Goal: Information Seeking & Learning: Learn about a topic

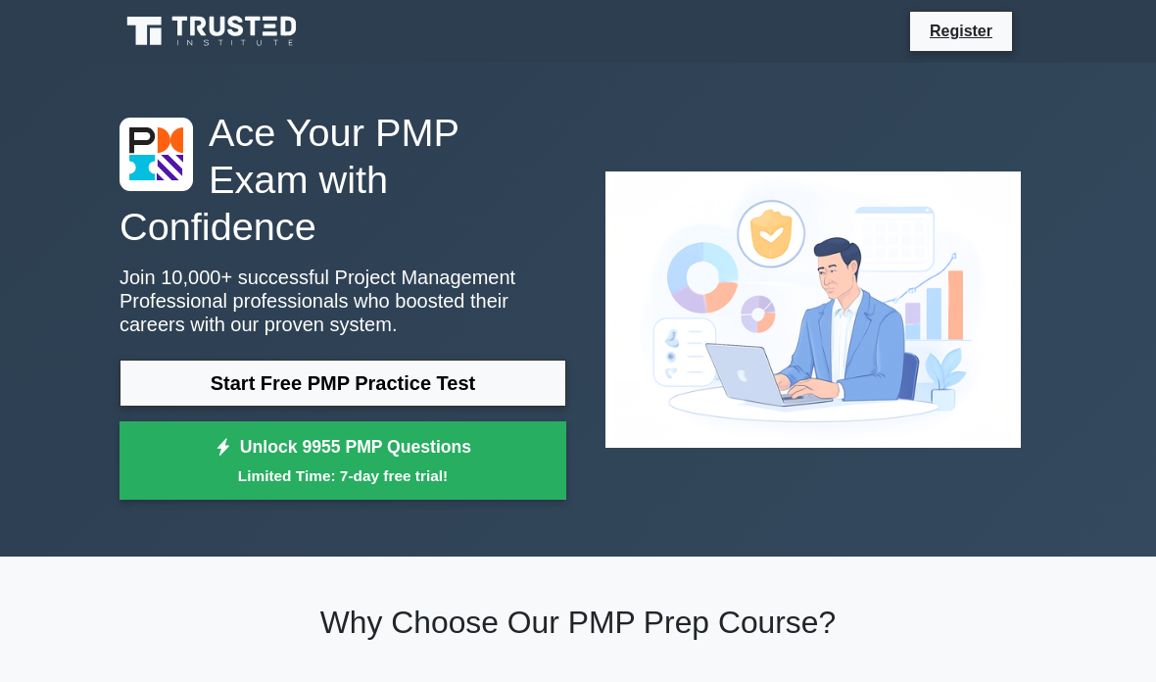
click at [505, 400] on link "Start Free PMP Practice Test" at bounding box center [343, 383] width 447 height 47
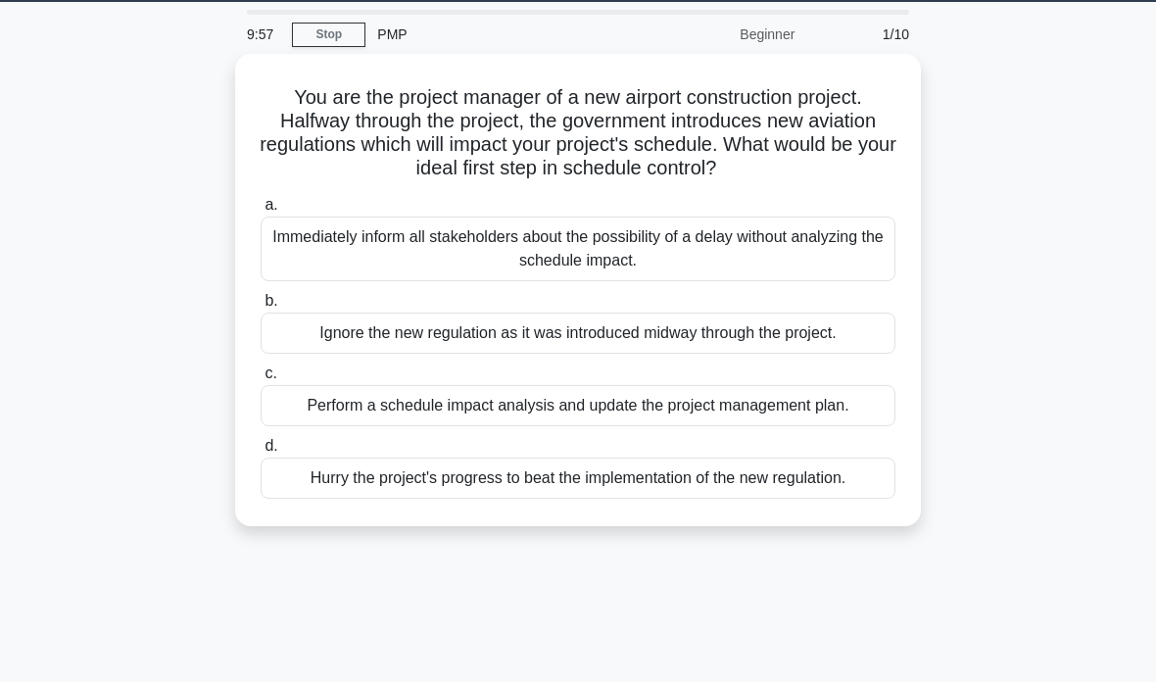
scroll to position [20, 0]
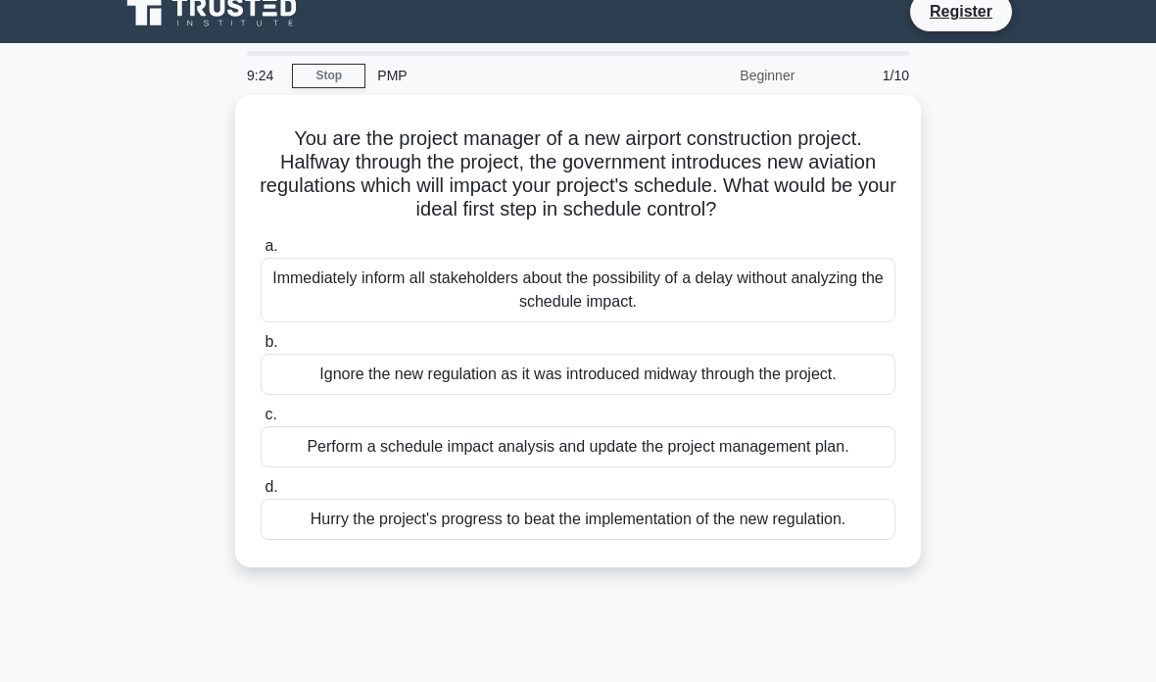
click at [807, 467] on div "Perform a schedule impact analysis and update the project management plan." at bounding box center [578, 446] width 635 height 41
click at [261, 421] on input "c. Perform a schedule impact analysis and update the project management plan." at bounding box center [261, 415] width 0 height 13
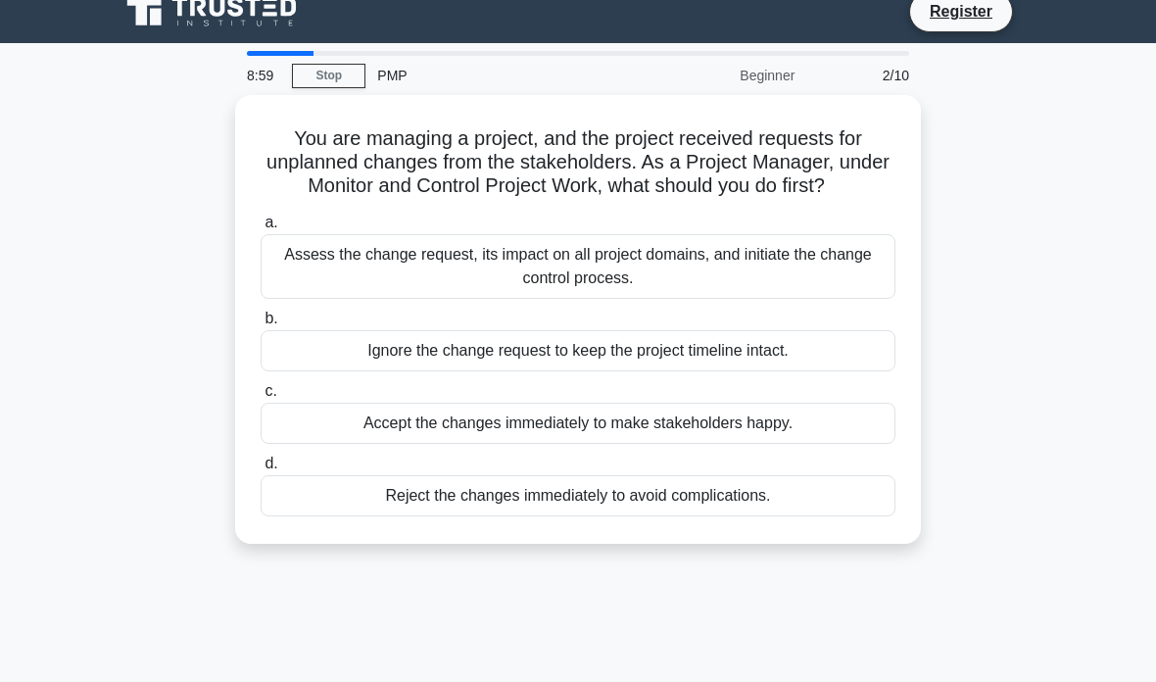
click at [808, 272] on div "Assess the change request, its impact on all project domains, and initiate the …" at bounding box center [578, 266] width 635 height 65
click at [261, 229] on input "a. Assess the change request, its impact on all project domains, and initiate t…" at bounding box center [261, 223] width 0 height 13
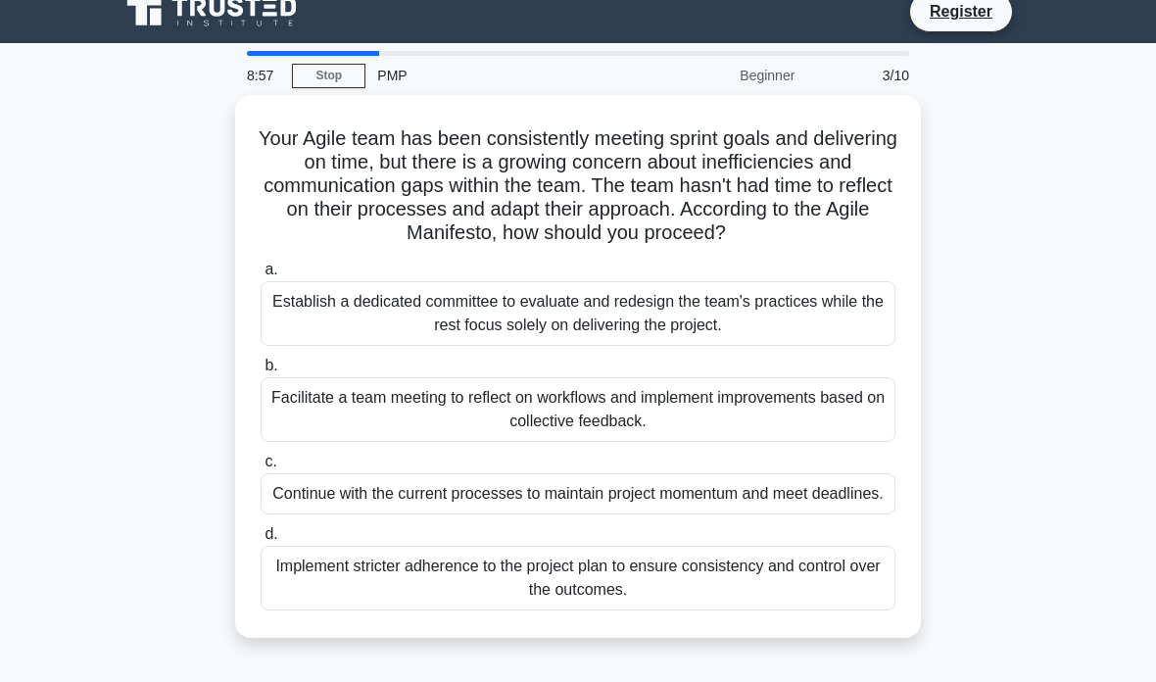
scroll to position [0, 0]
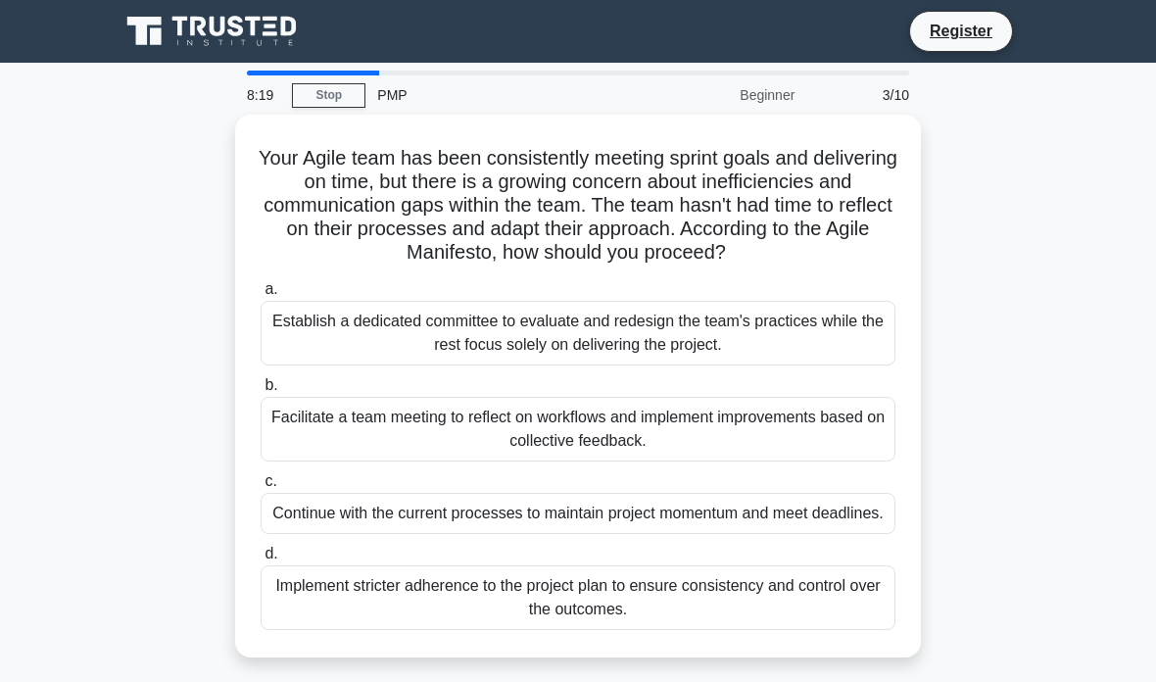
click at [832, 455] on div "Facilitate a team meeting to reflect on workflows and implement improvements ba…" at bounding box center [578, 429] width 635 height 65
click at [261, 392] on input "b. Facilitate a team meeting to reflect on workflows and implement improvements…" at bounding box center [261, 385] width 0 height 13
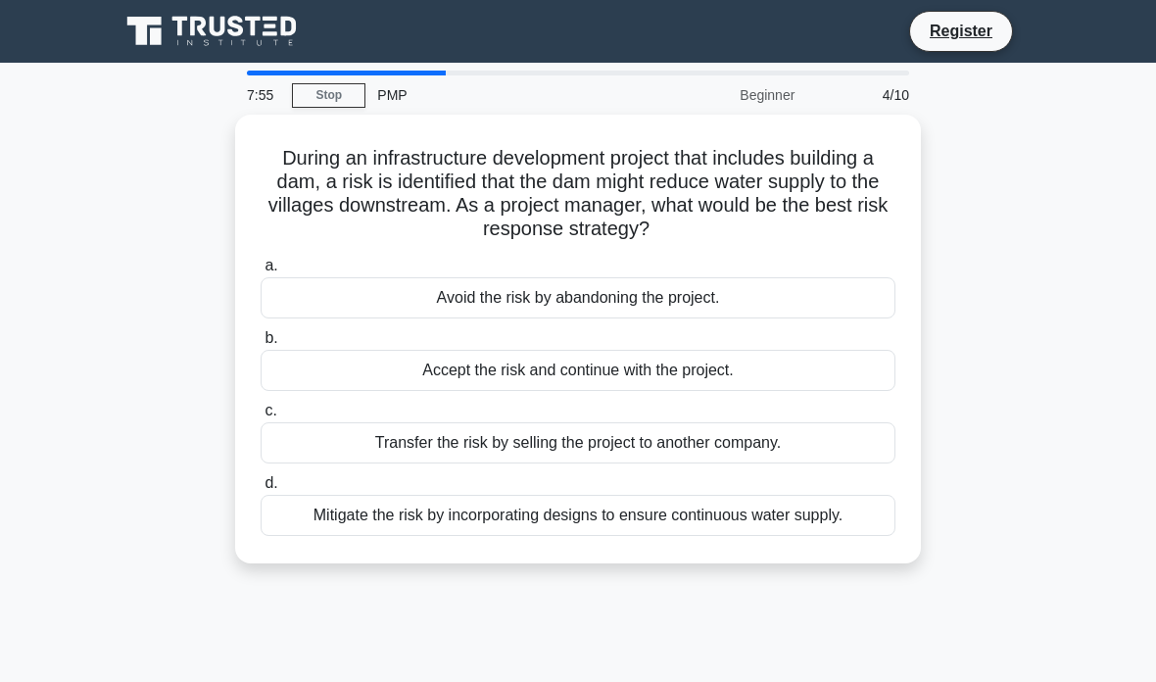
click at [863, 513] on div "Mitigate the risk by incorporating designs to ensure continuous water supply." at bounding box center [578, 515] width 635 height 41
click at [261, 490] on input "d. Mitigate the risk by incorporating designs to ensure continuous water supply." at bounding box center [261, 483] width 0 height 13
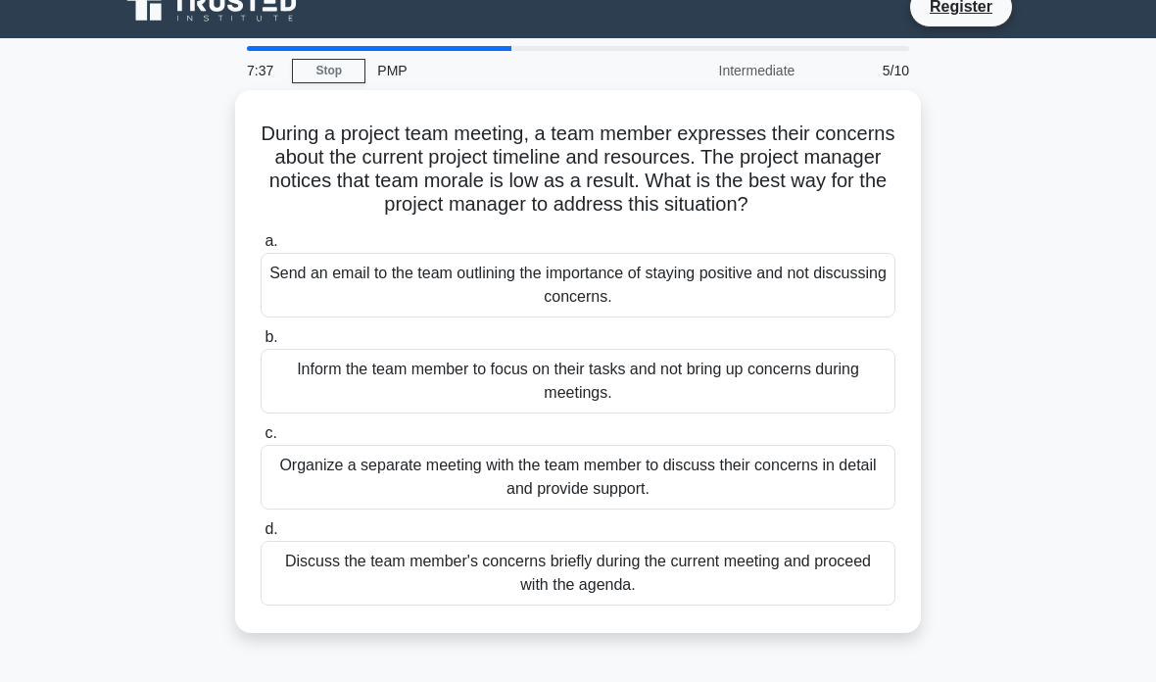
scroll to position [25, 0]
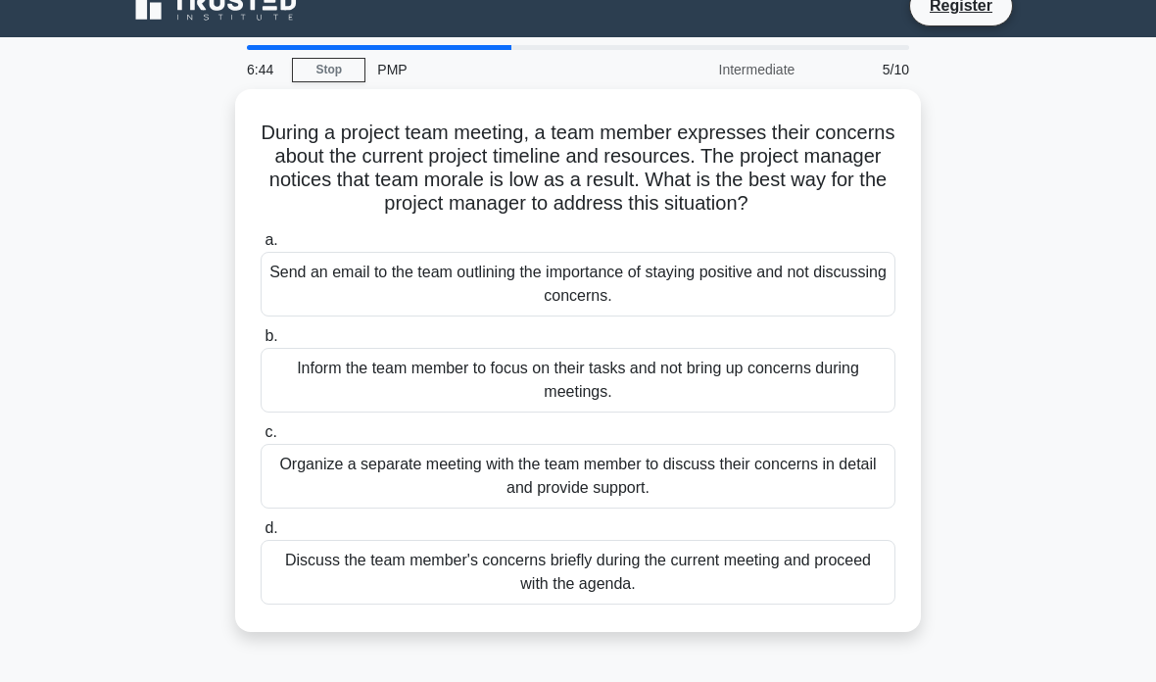
click at [803, 593] on div "Discuss the team member's concerns briefly during the current meeting and proce…" at bounding box center [578, 572] width 635 height 65
click at [261, 535] on input "d. Discuss the team member's concerns briefly during the current meeting and pr…" at bounding box center [261, 528] width 0 height 13
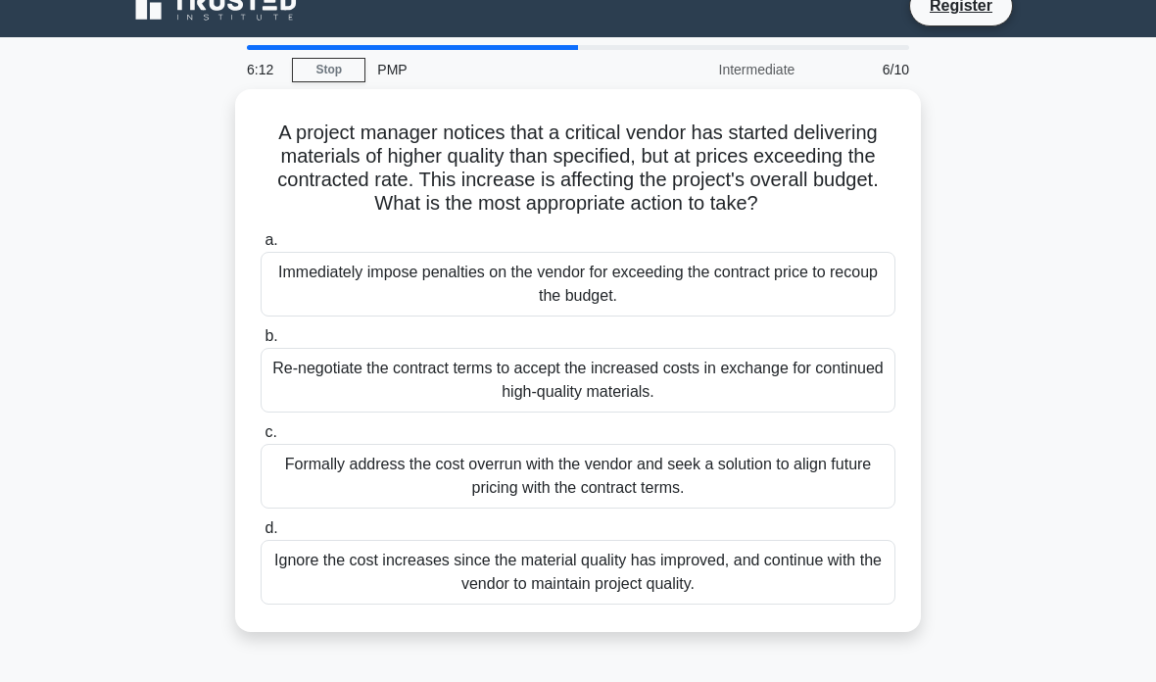
click at [785, 495] on div "Formally address the cost overrun with the vendor and seek a solution to align …" at bounding box center [578, 476] width 635 height 65
click at [261, 439] on input "c. Formally address the cost overrun with the vendor and seek a solution to ali…" at bounding box center [261, 432] width 0 height 13
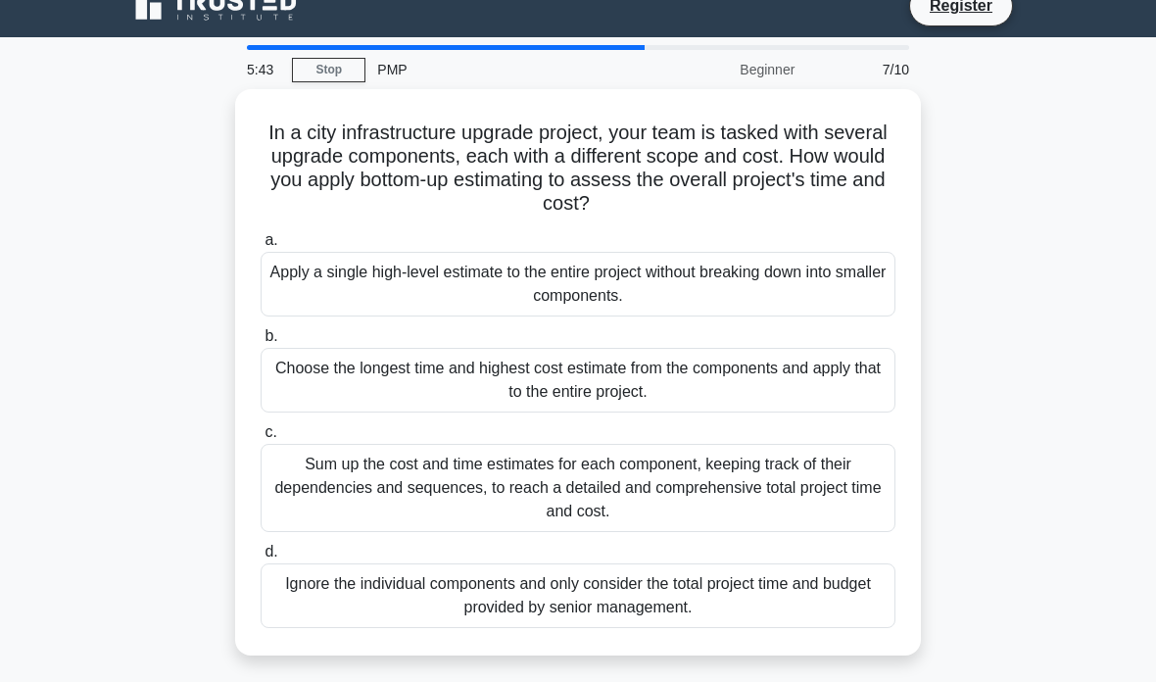
click at [817, 484] on div "Sum up the cost and time estimates for each component, keeping track of their d…" at bounding box center [578, 488] width 635 height 88
click at [261, 439] on input "c. Sum up the cost and time estimates for each component, keeping track of thei…" at bounding box center [261, 432] width 0 height 13
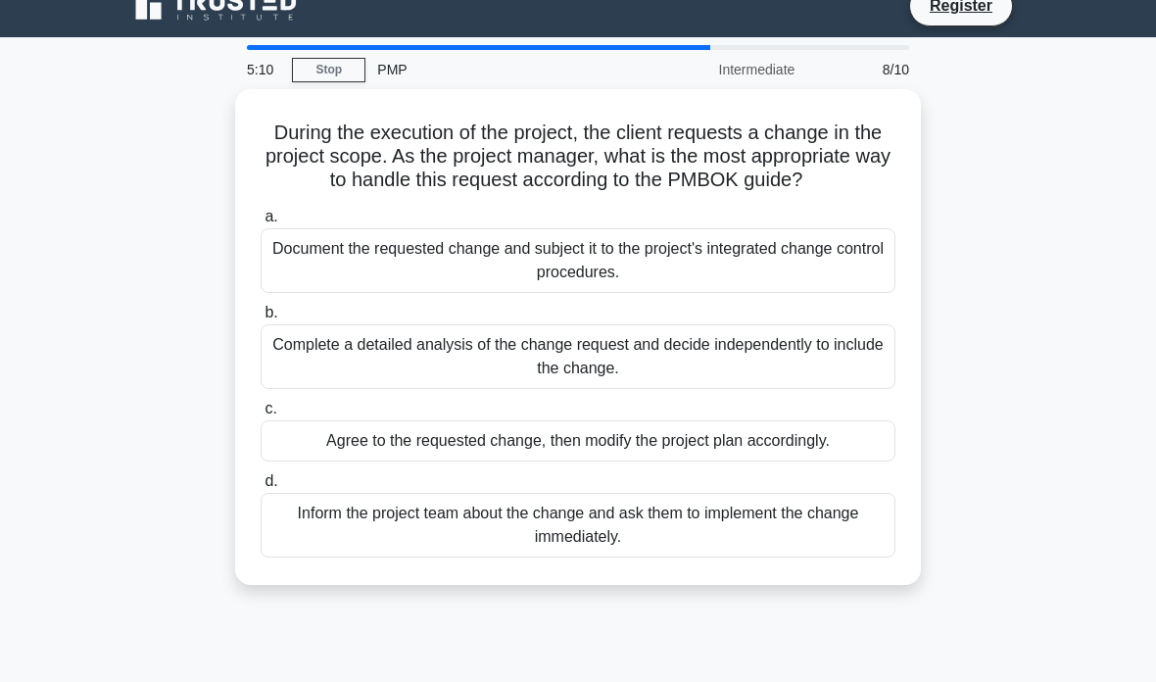
click at [780, 271] on div "Document the requested change and subject it to the project's integrated change…" at bounding box center [578, 260] width 635 height 65
click at [261, 223] on input "a. Document the requested change and subject it to the project's integrated cha…" at bounding box center [261, 217] width 0 height 13
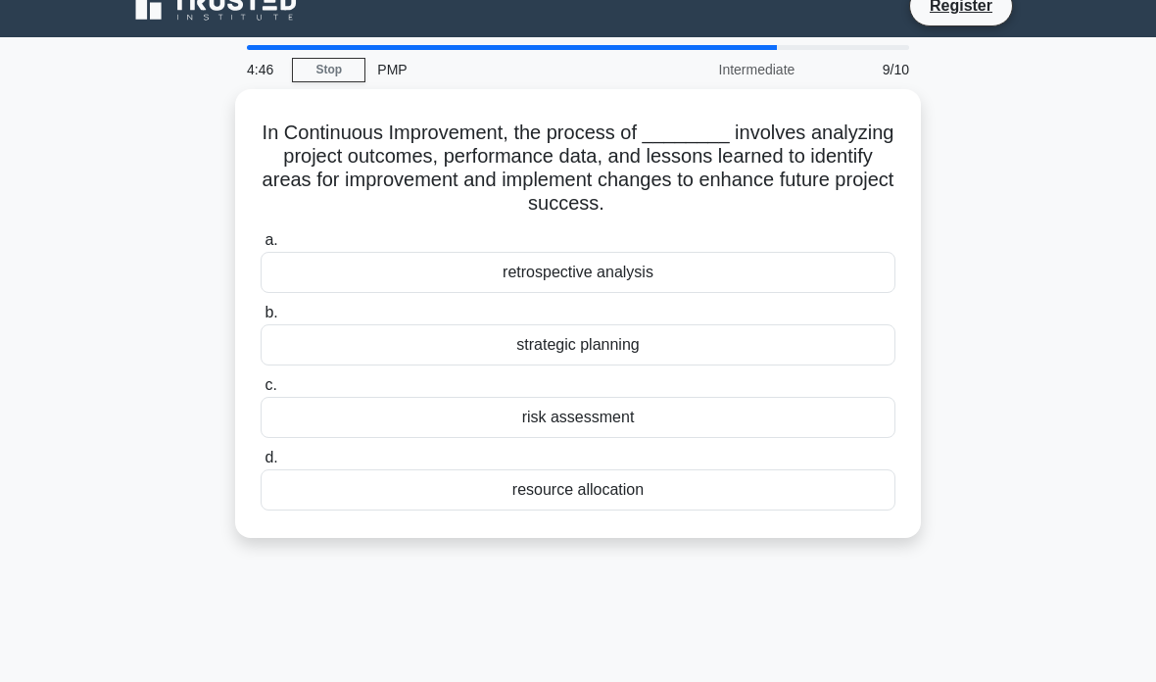
click at [663, 256] on div "retrospective analysis" at bounding box center [578, 272] width 635 height 41
click at [261, 247] on input "a. retrospective analysis" at bounding box center [261, 240] width 0 height 13
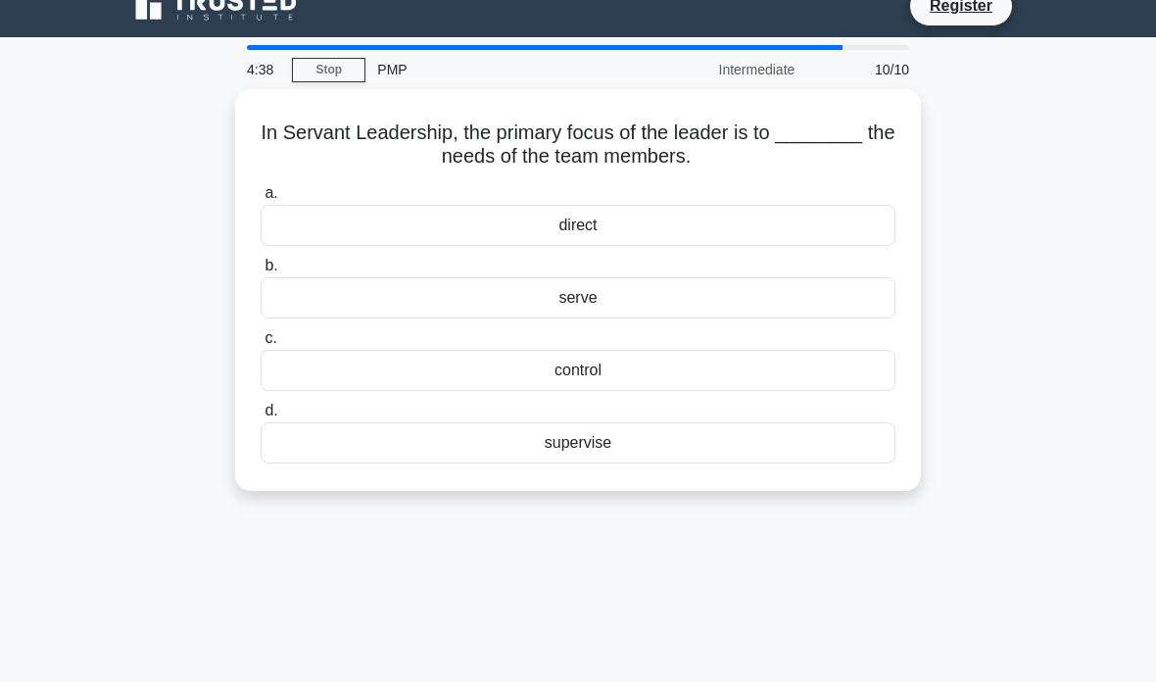
click at [628, 290] on div "serve" at bounding box center [578, 297] width 635 height 41
click at [261, 272] on input "b. serve" at bounding box center [261, 266] width 0 height 13
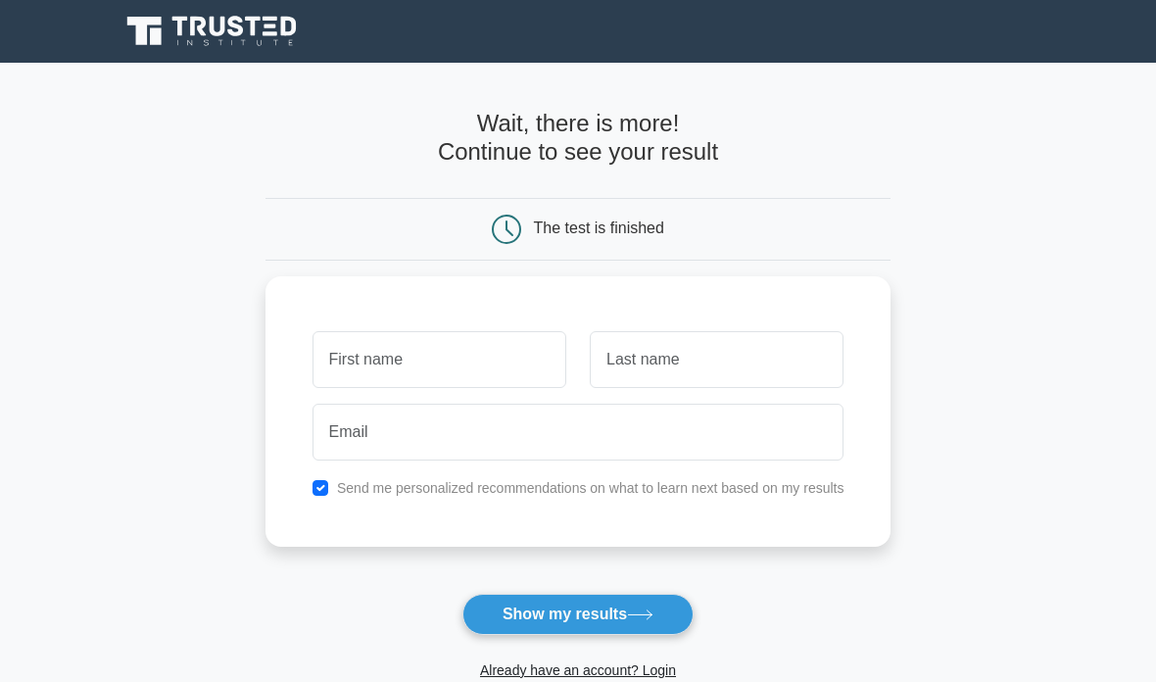
click at [456, 353] on input "text" at bounding box center [440, 359] width 254 height 57
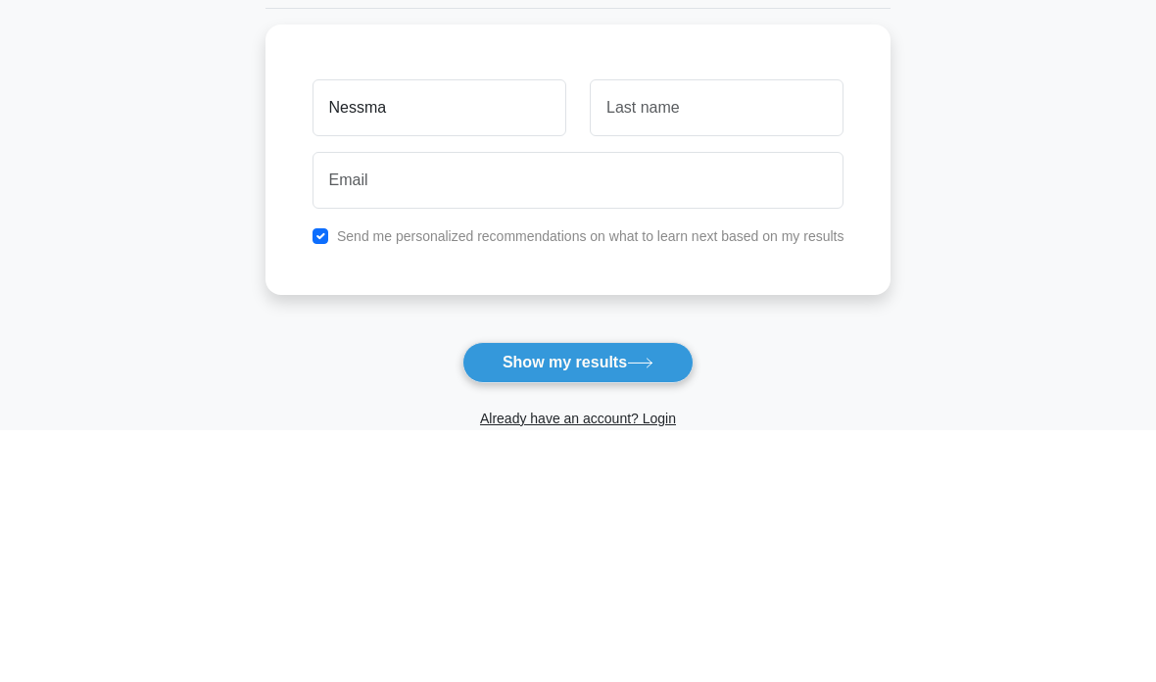
type input "Nessma"
click at [721, 331] on input "text" at bounding box center [717, 359] width 254 height 57
type input "Amer"
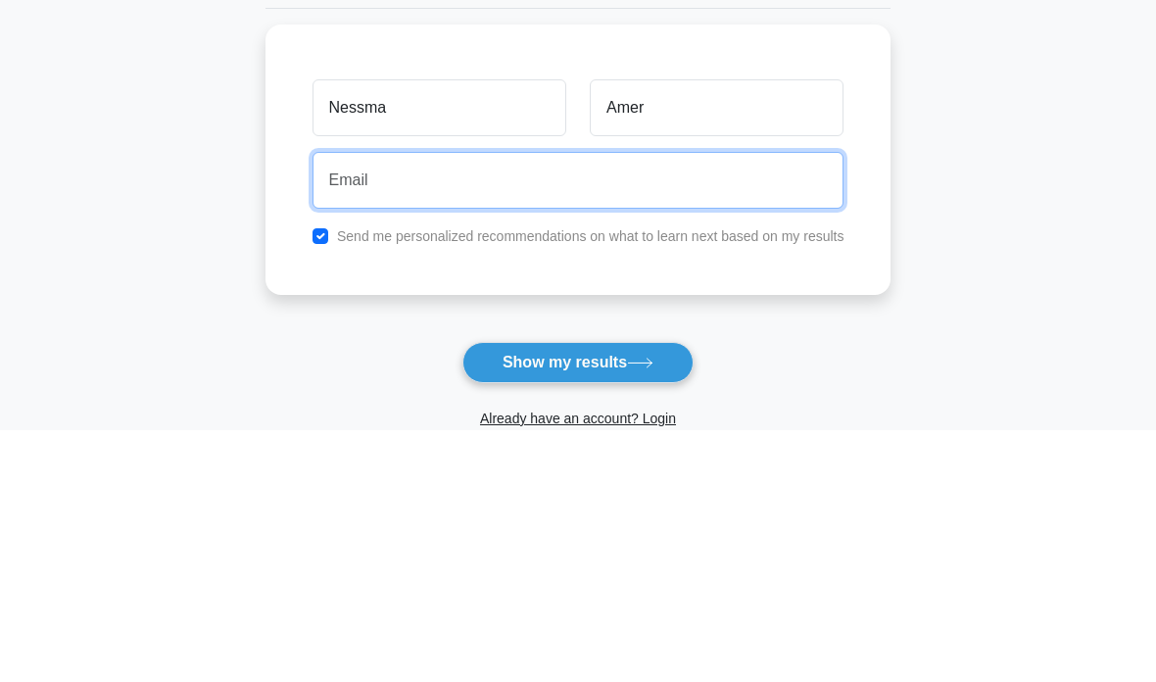
click at [641, 404] on input "email" at bounding box center [579, 432] width 532 height 57
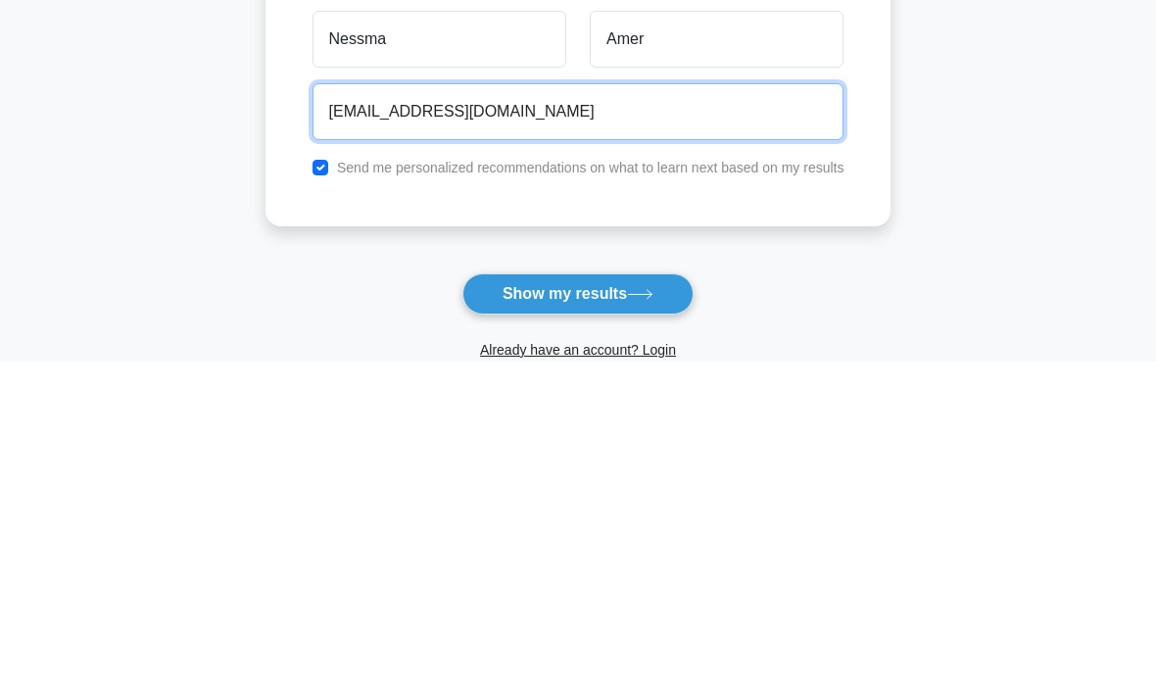
type input "eng_nessma@hotmail.com"
click at [577, 594] on button "Show my results" at bounding box center [577, 614] width 231 height 41
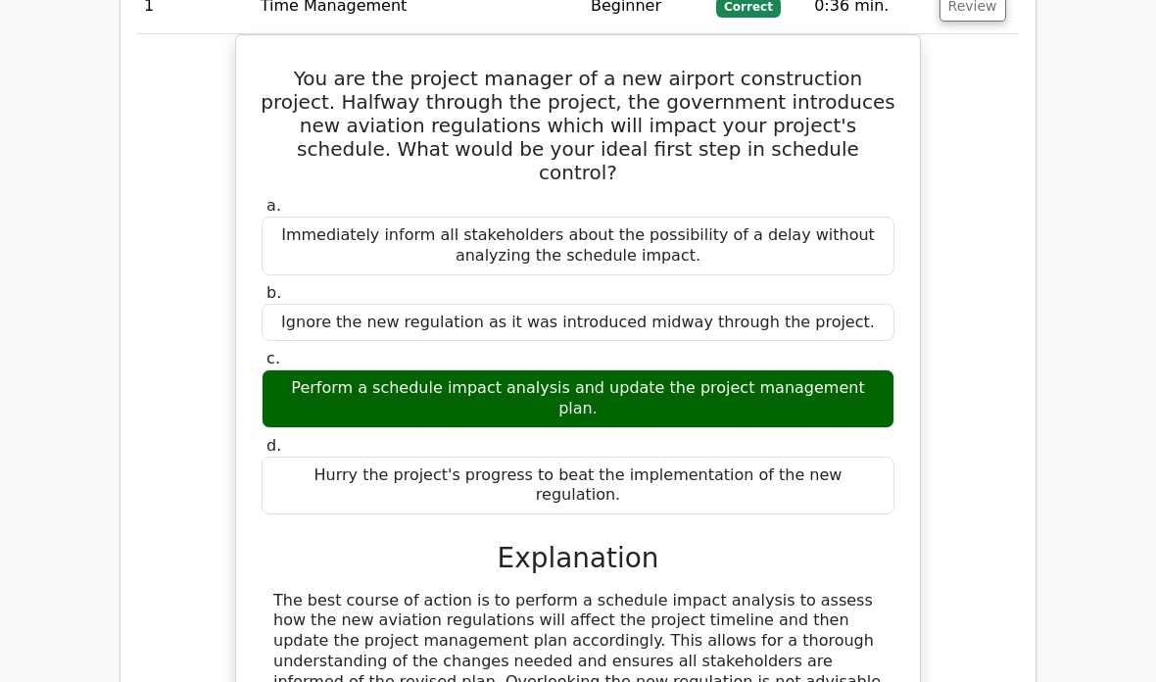
scroll to position [1872, 0]
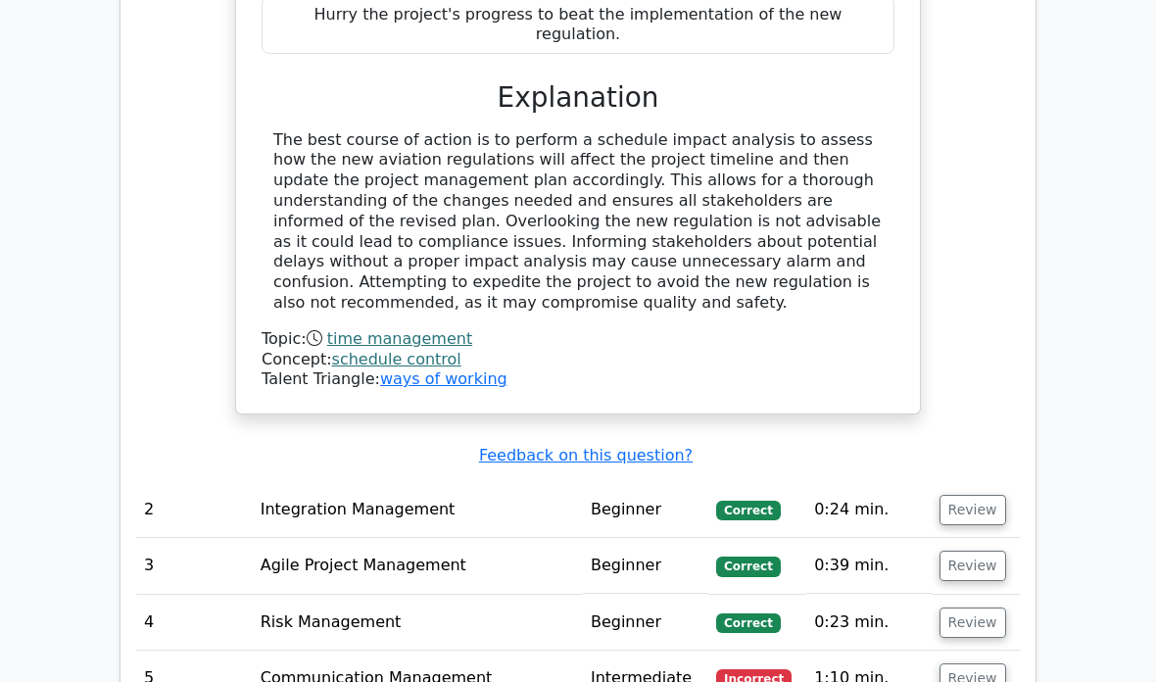
click at [979, 496] on button "Review" at bounding box center [973, 511] width 67 height 30
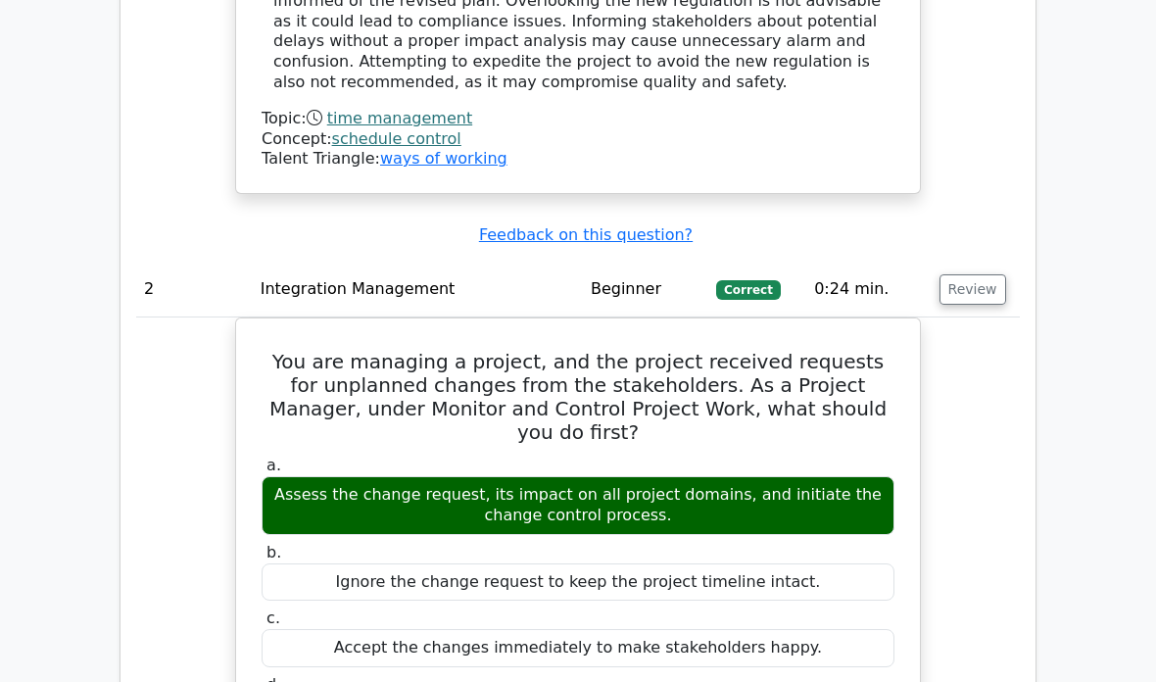
scroll to position [2562, 0]
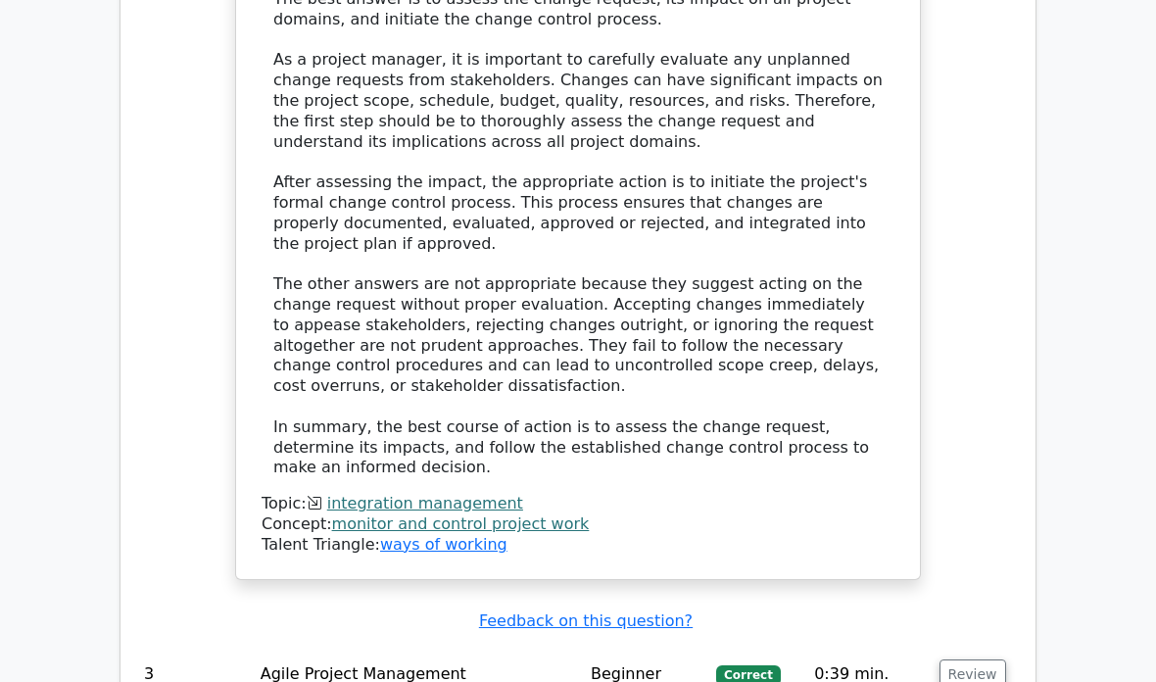
click at [977, 659] on button "Review" at bounding box center [973, 674] width 67 height 30
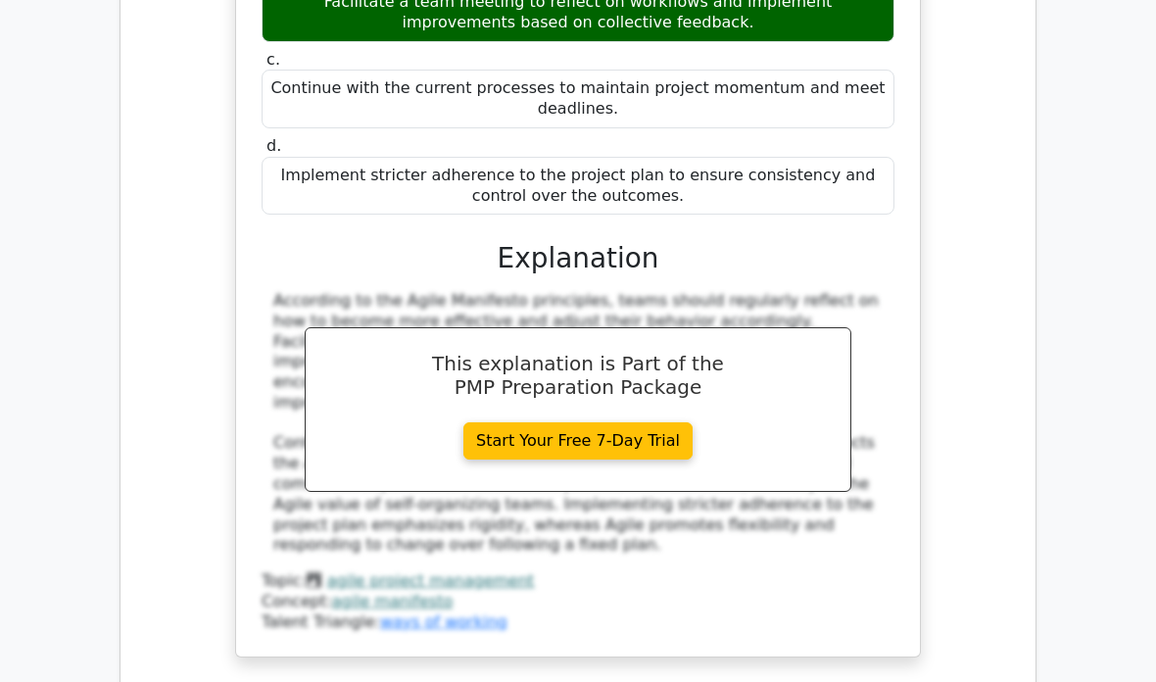
scroll to position [4396, 0]
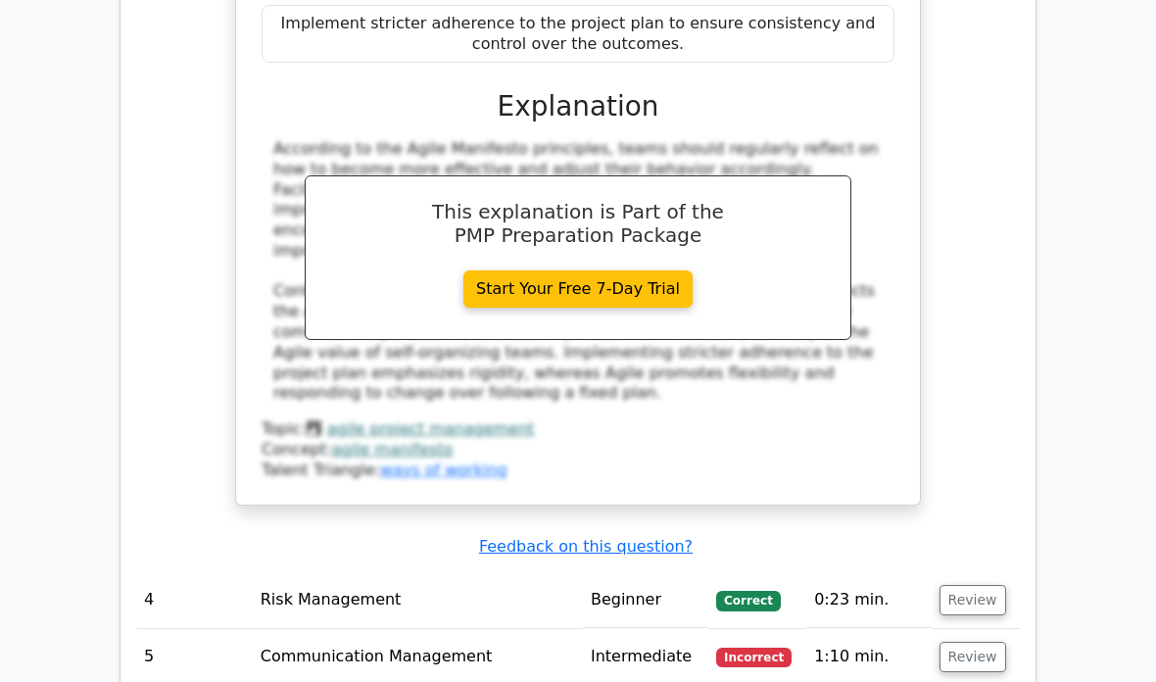
click at [970, 586] on button "Review" at bounding box center [973, 601] width 67 height 30
click at [963, 642] on button "Review" at bounding box center [973, 657] width 67 height 30
click at [974, 642] on button "Review" at bounding box center [973, 657] width 67 height 30
click at [973, 642] on button "Review" at bounding box center [973, 657] width 67 height 30
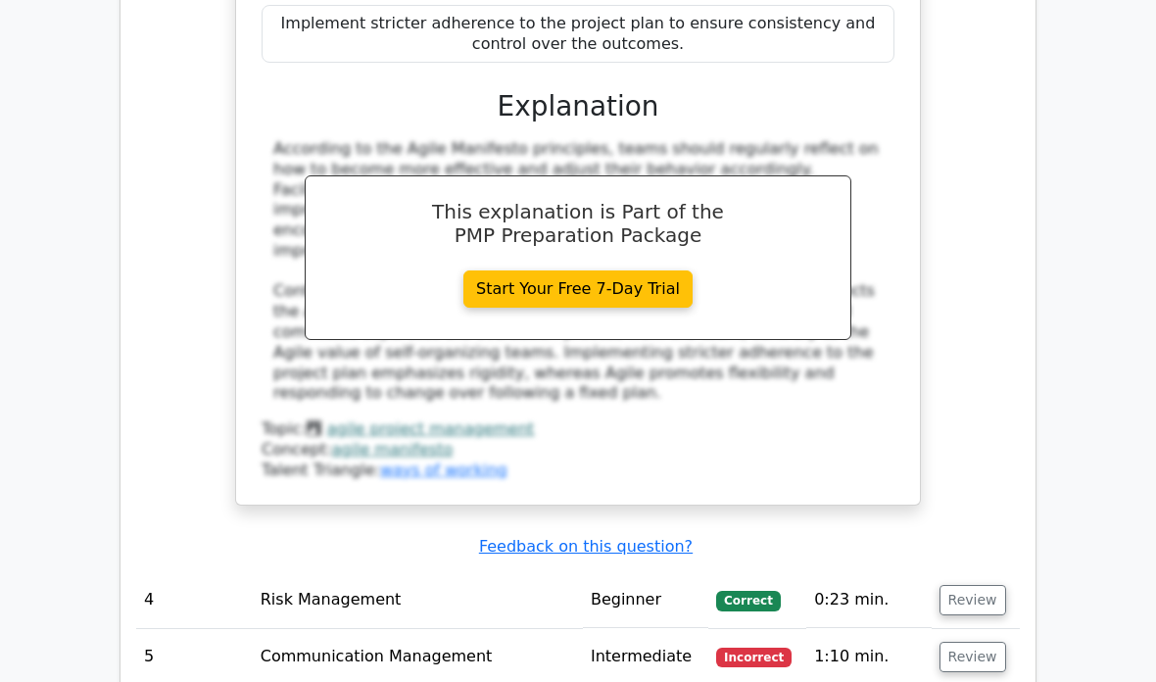
click at [973, 642] on button "Review" at bounding box center [973, 657] width 67 height 30
click at [426, 629] on td "Communication Management" at bounding box center [418, 657] width 330 height 56
click at [988, 585] on button "Review" at bounding box center [973, 600] width 67 height 30
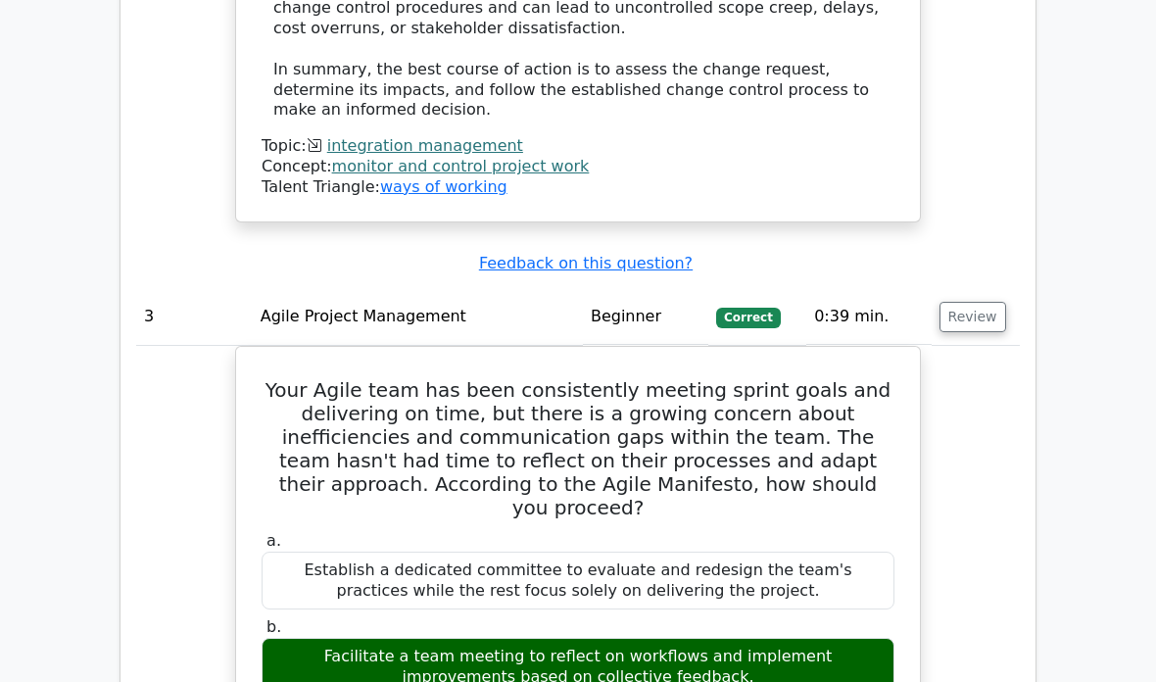
scroll to position [3721, 0]
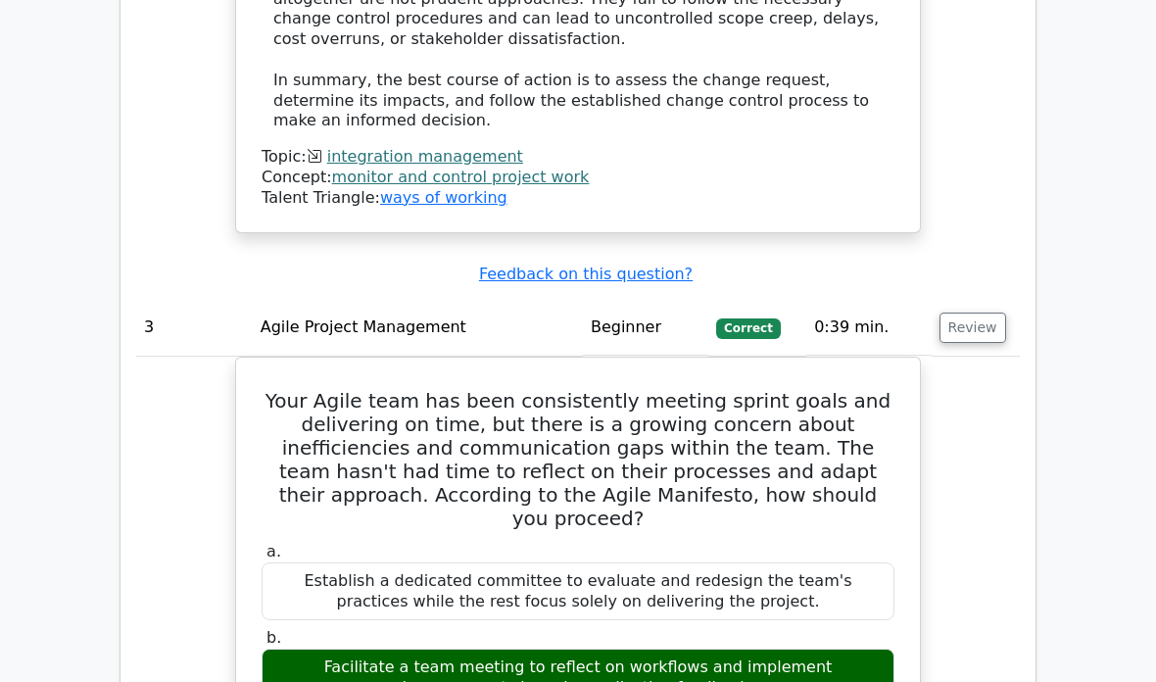
click at [982, 313] on button "Review" at bounding box center [973, 328] width 67 height 30
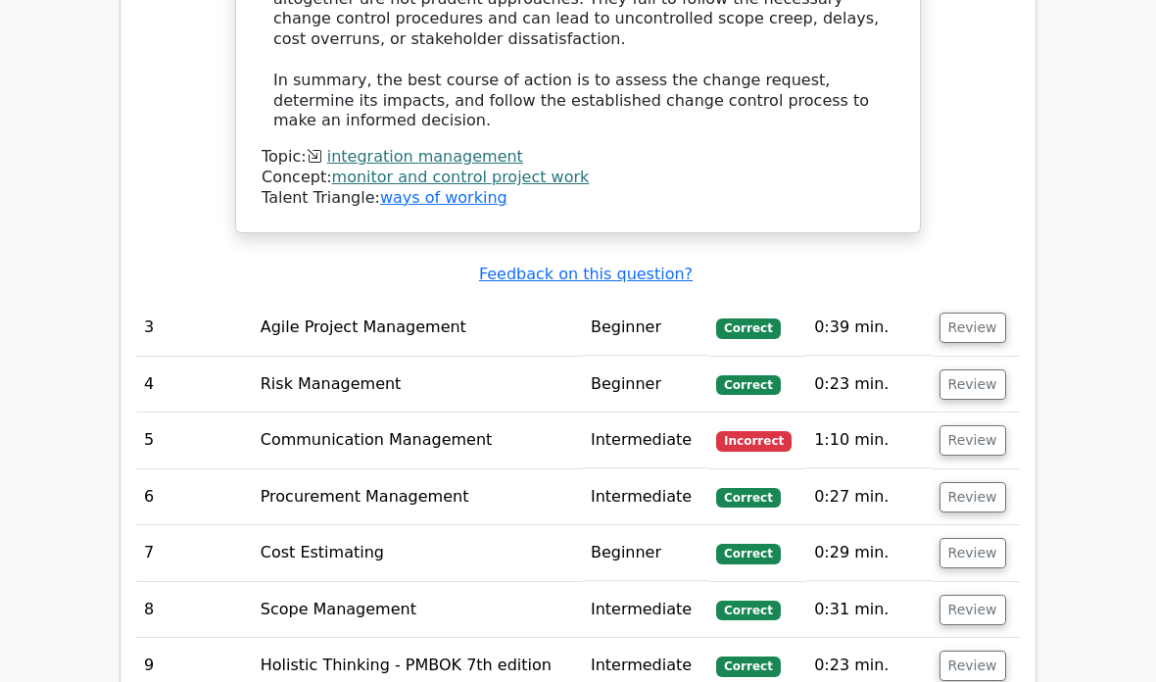
click at [969, 425] on button "Review" at bounding box center [973, 440] width 67 height 30
click at [966, 425] on button "Review" at bounding box center [973, 440] width 67 height 30
click at [965, 425] on button "Review" at bounding box center [973, 440] width 67 height 30
click at [971, 425] on button "Review" at bounding box center [973, 440] width 67 height 30
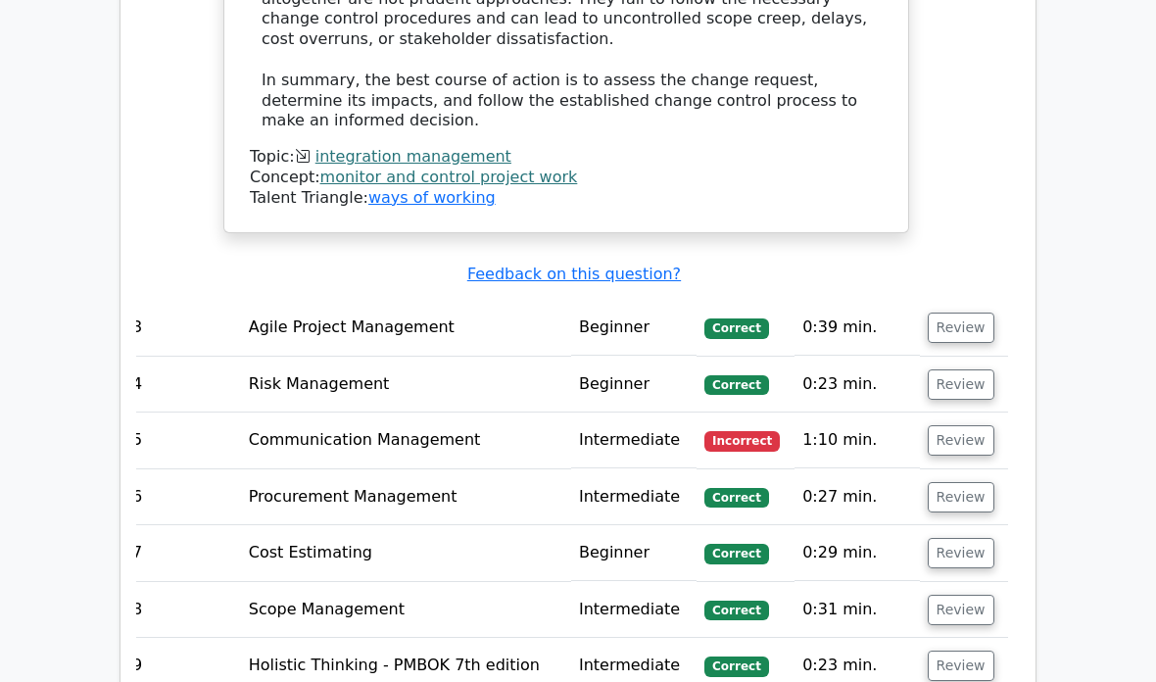
scroll to position [0, 12]
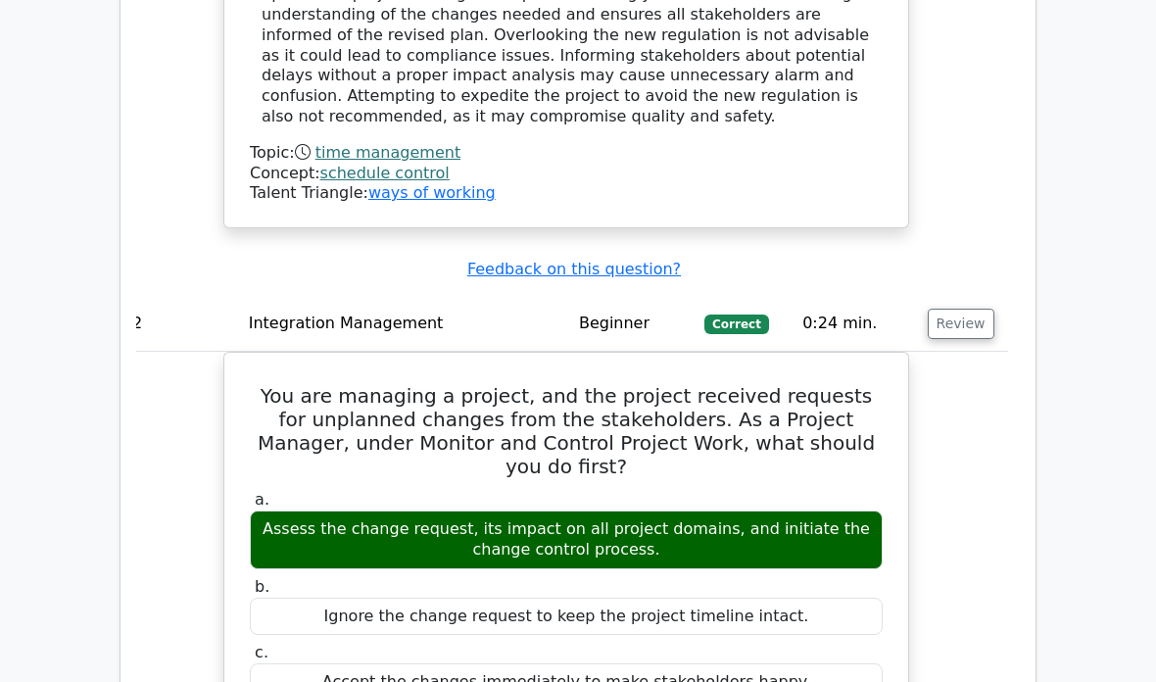
click at [969, 310] on button "Review" at bounding box center [961, 325] width 67 height 30
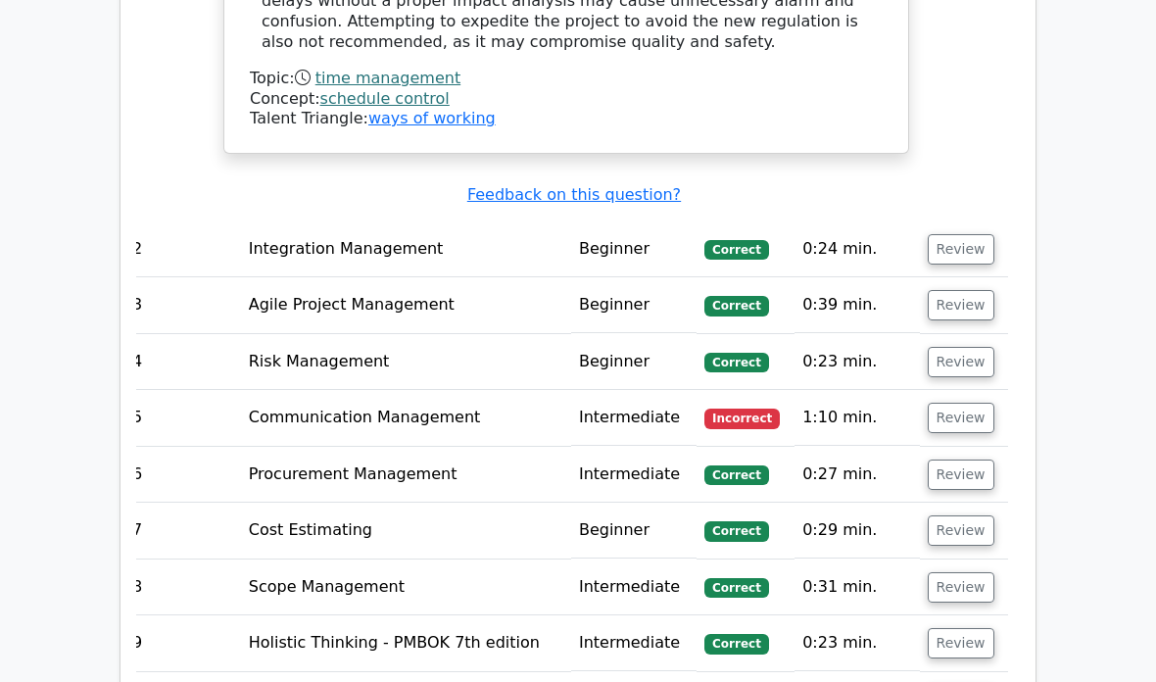
scroll to position [2593, 0]
click at [972, 404] on button "Review" at bounding box center [961, 419] width 67 height 30
click at [969, 404] on button "Review" at bounding box center [961, 419] width 67 height 30
click at [974, 404] on button "Review" at bounding box center [961, 419] width 67 height 30
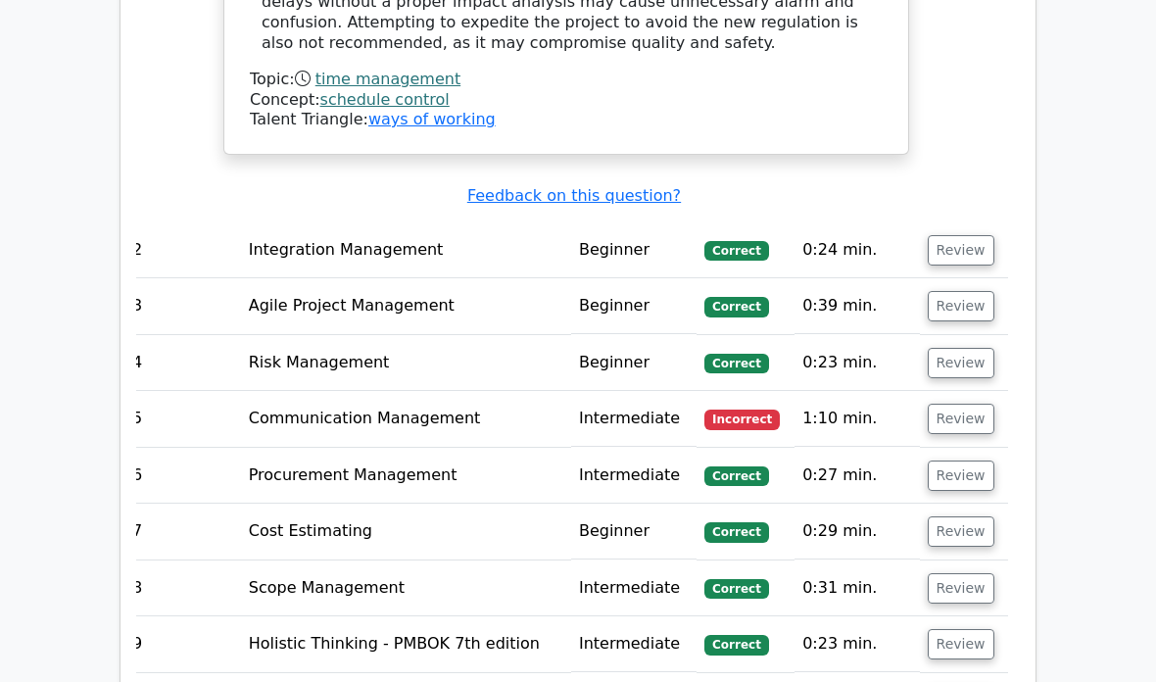
click at [973, 404] on button "Review" at bounding box center [961, 419] width 67 height 30
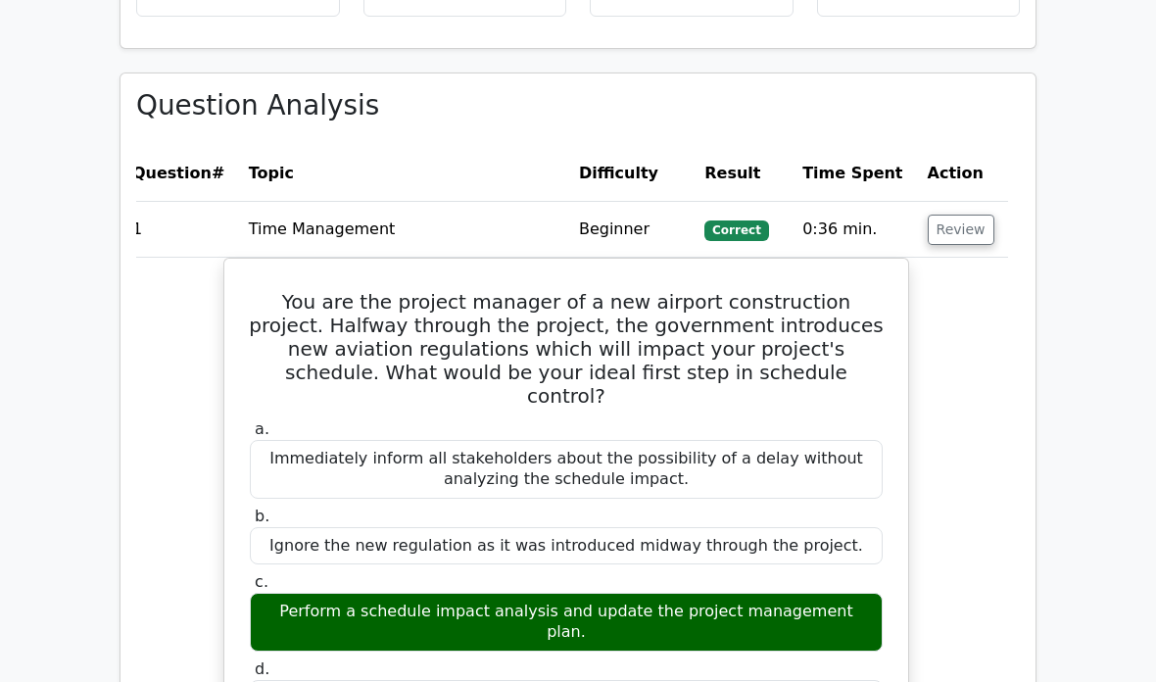
scroll to position [1622, 0]
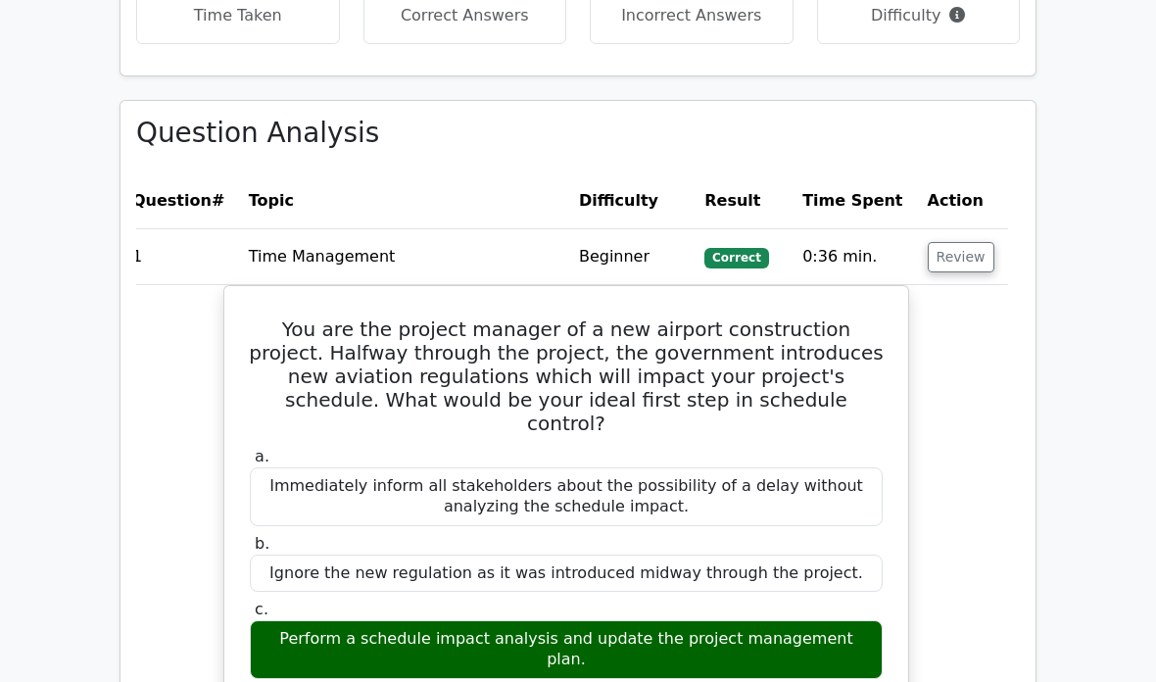
click at [962, 242] on button "Review" at bounding box center [961, 257] width 67 height 30
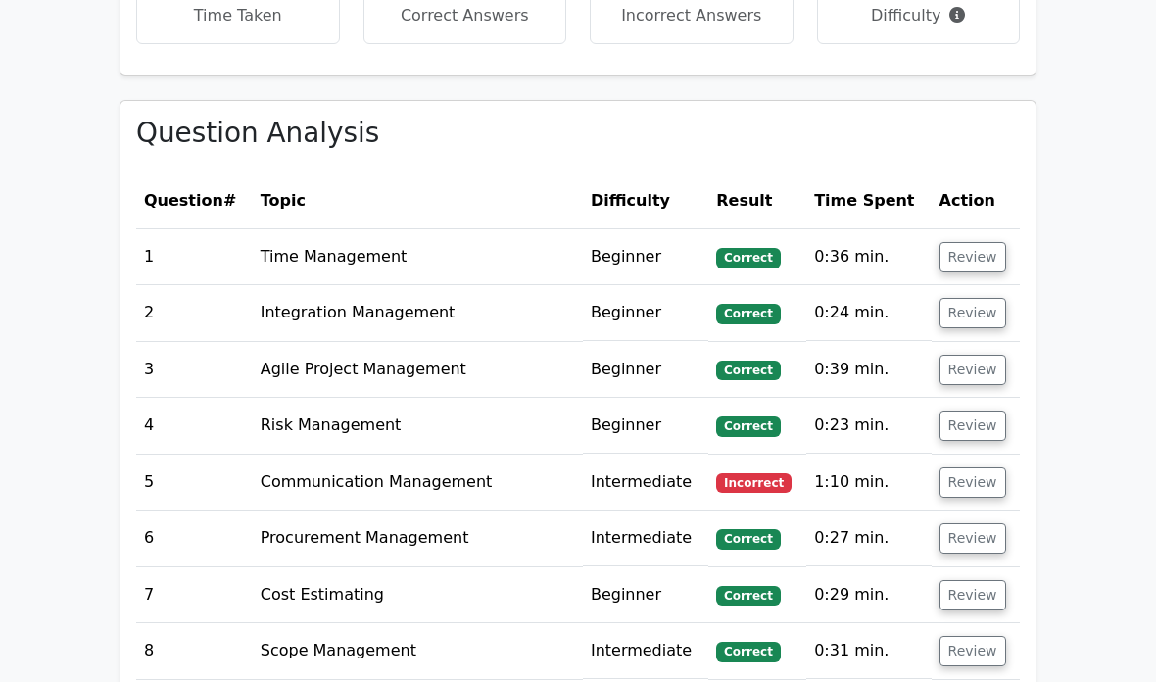
scroll to position [1651, 0]
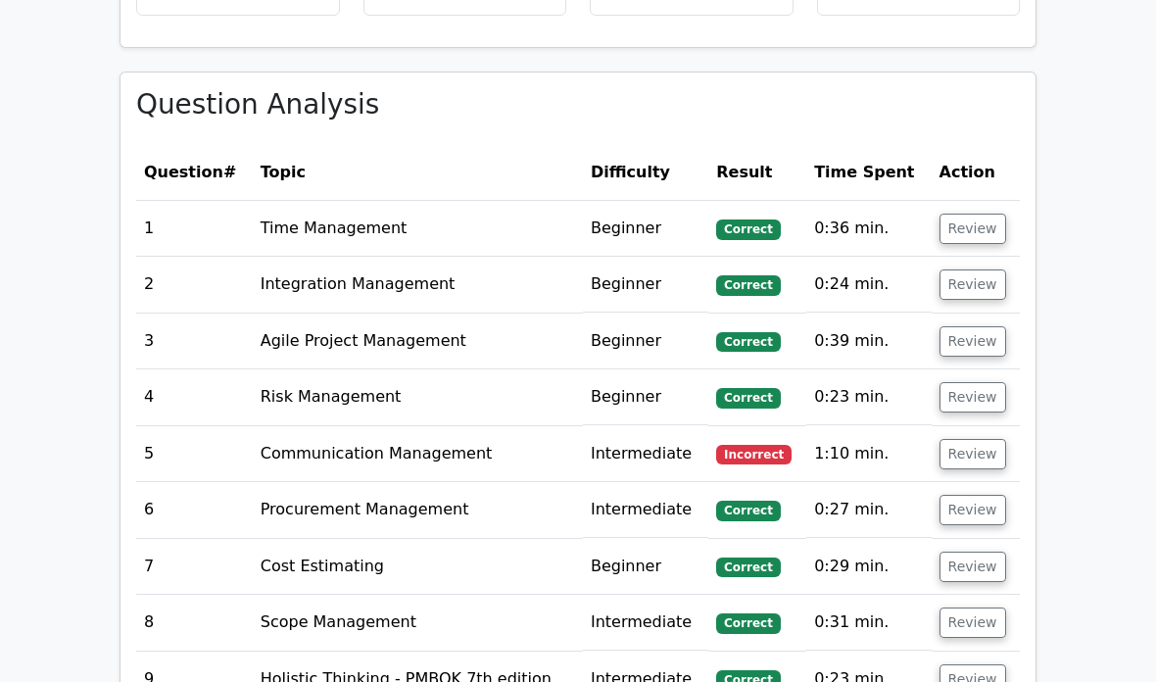
click at [975, 439] on button "Review" at bounding box center [973, 454] width 67 height 30
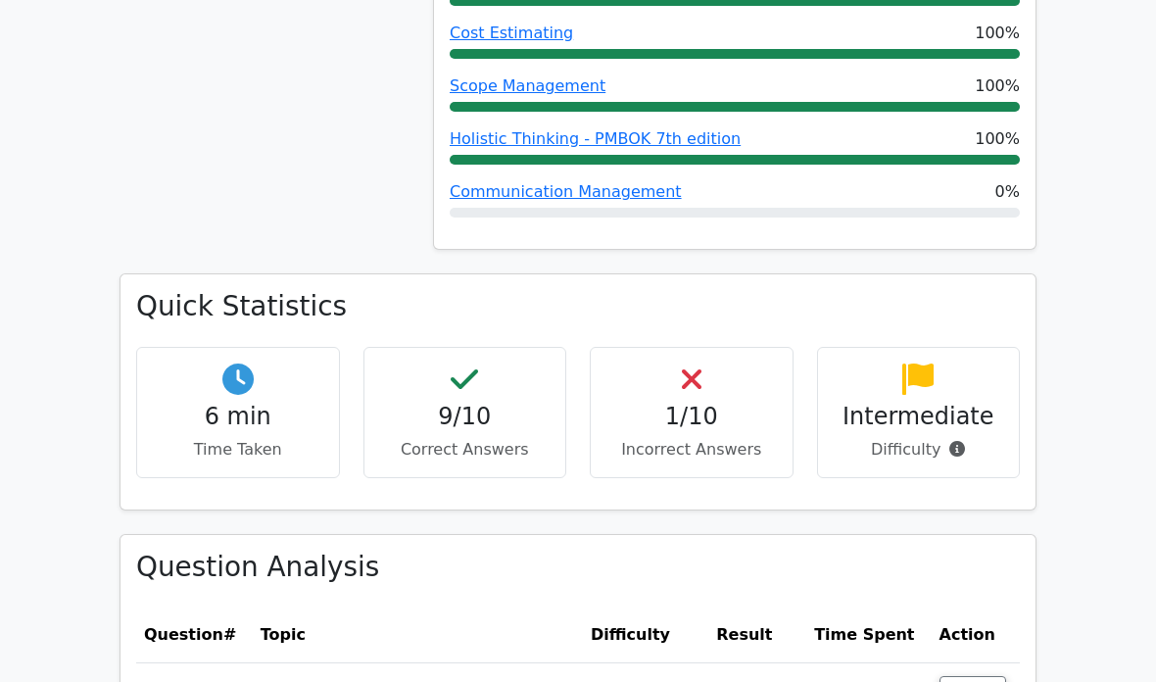
scroll to position [1188, 0]
click at [747, 403] on h4 "1/10" at bounding box center [691, 417] width 170 height 28
click at [731, 363] on div "1/10 Incorrect Answers" at bounding box center [692, 413] width 204 height 132
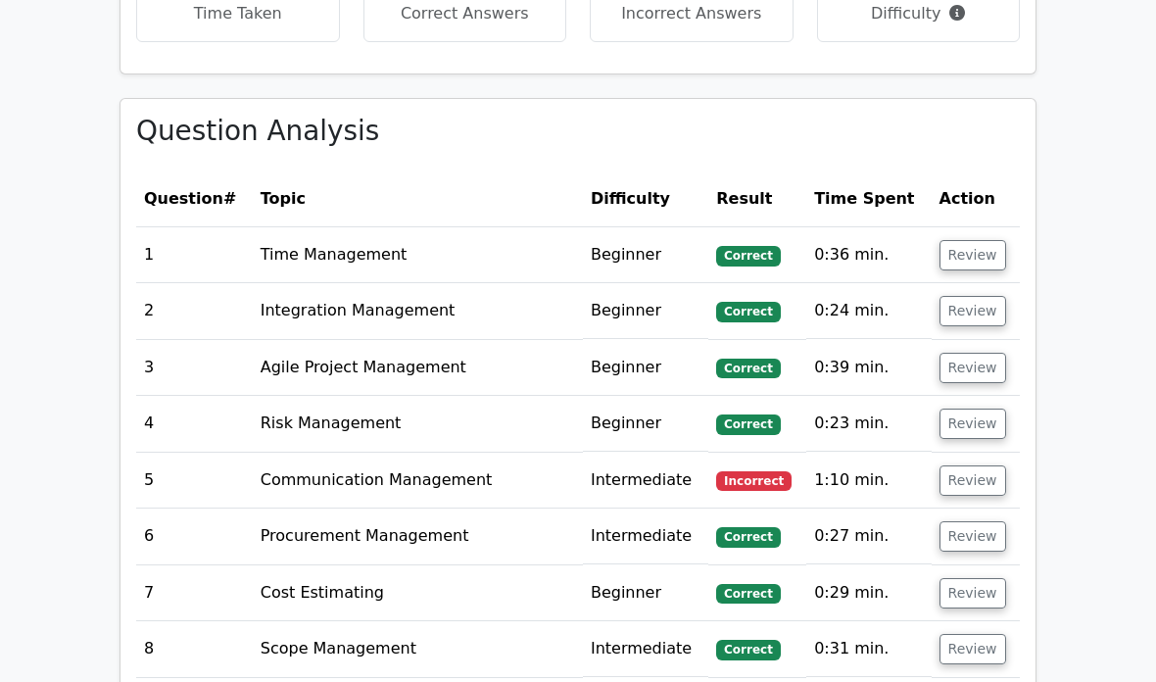
scroll to position [1624, 0]
click at [982, 465] on button "Review" at bounding box center [973, 480] width 67 height 30
click at [981, 465] on button "Review" at bounding box center [973, 480] width 67 height 30
click at [984, 465] on button "Review" at bounding box center [973, 480] width 67 height 30
click at [980, 453] on td "Review" at bounding box center [976, 481] width 88 height 56
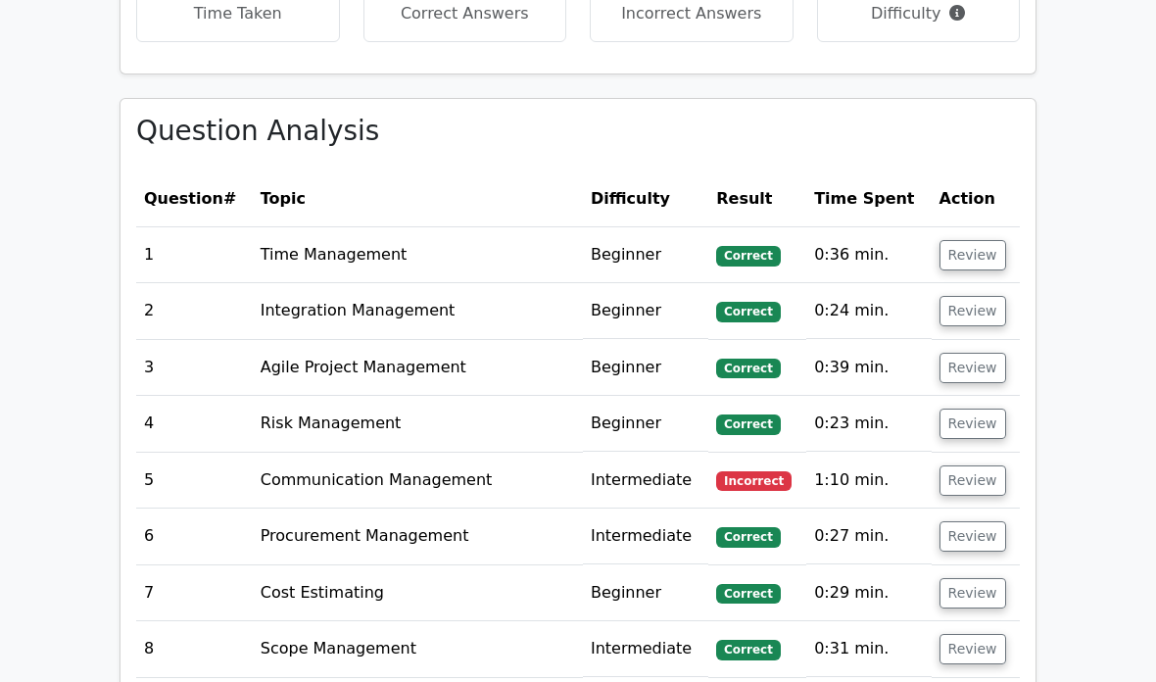
click at [979, 465] on button "Review" at bounding box center [973, 480] width 67 height 30
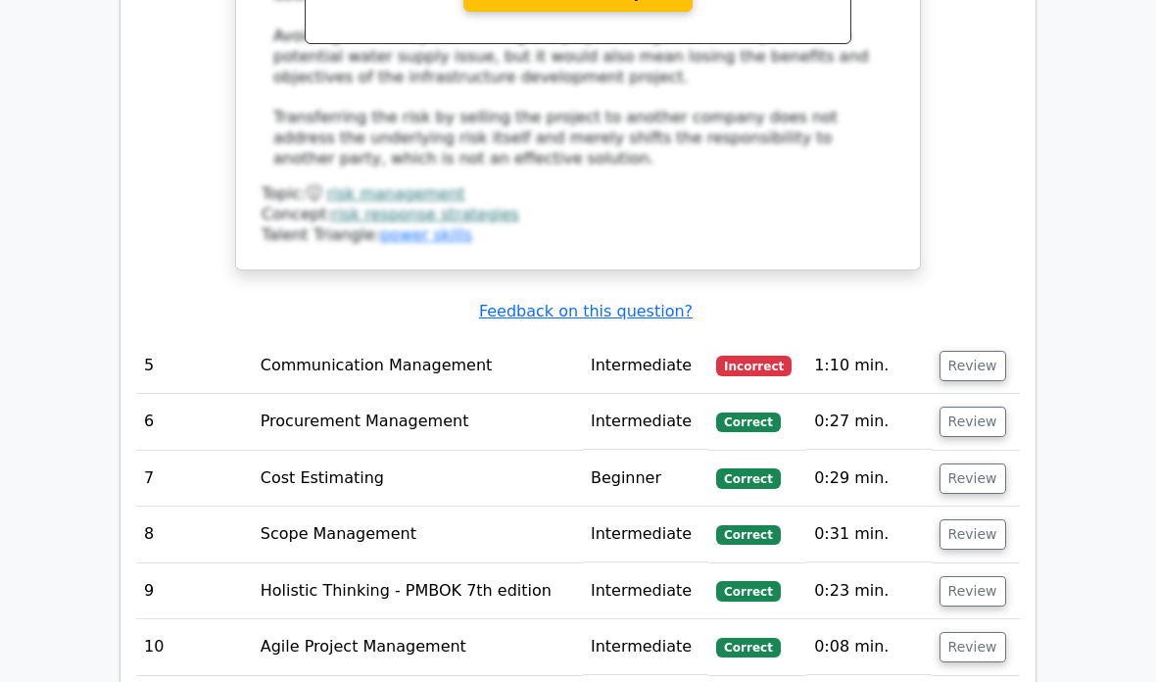
scroll to position [2709, 0]
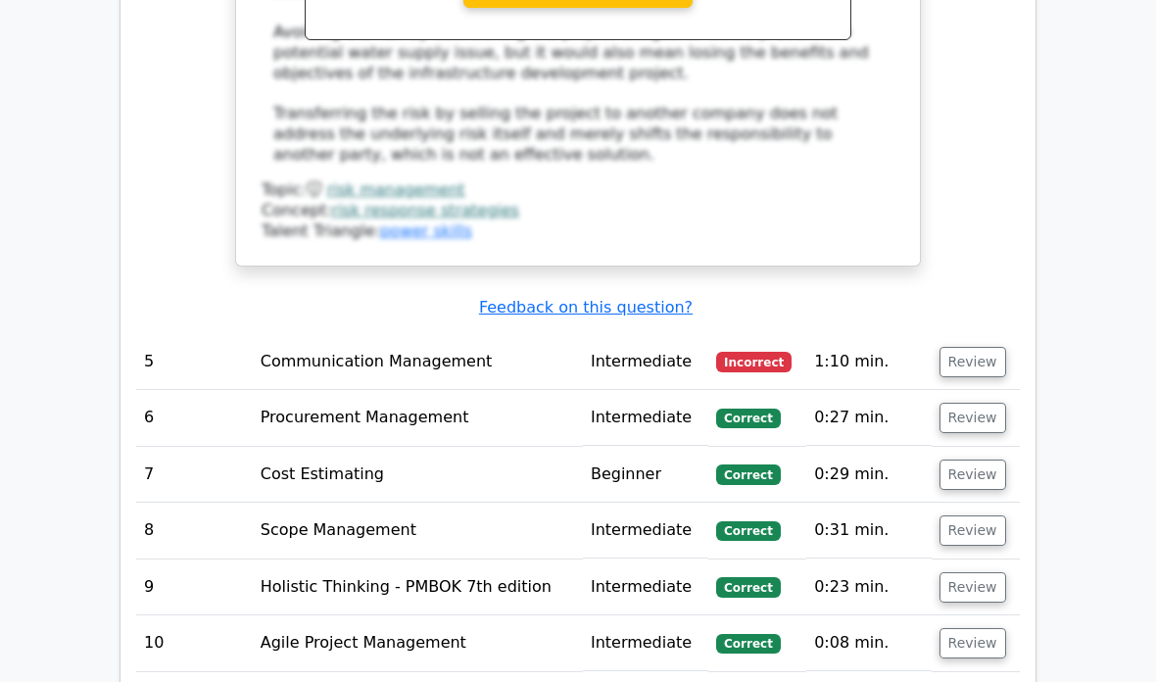
click at [983, 347] on button "Review" at bounding box center [973, 362] width 67 height 30
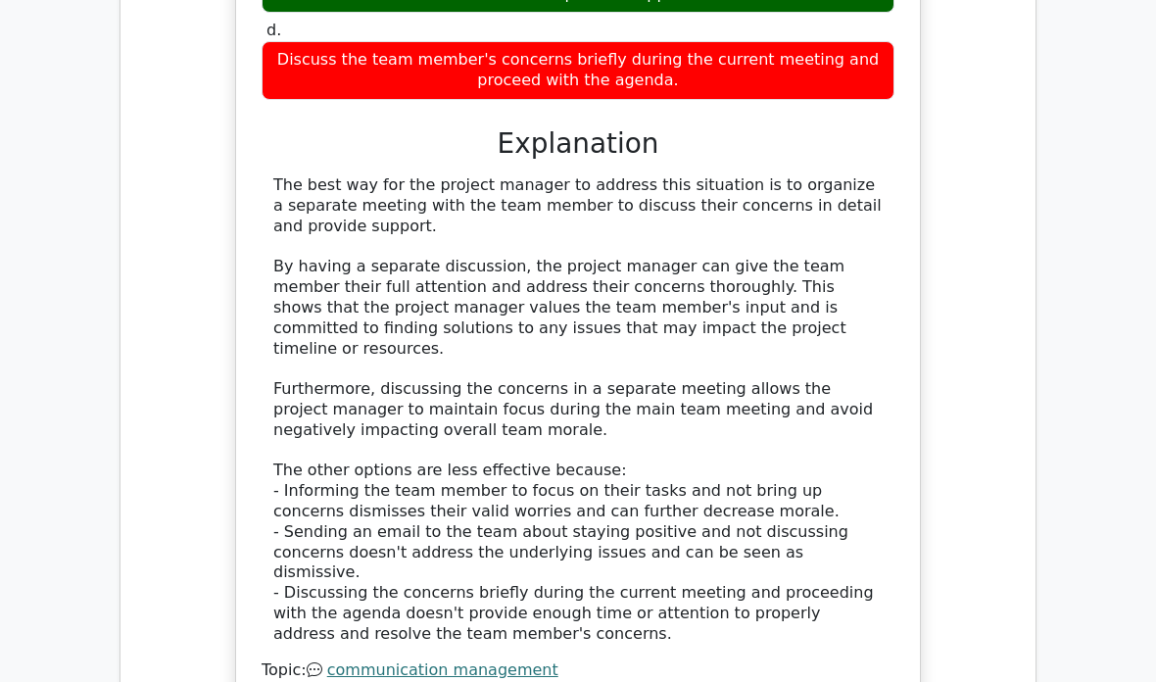
scroll to position [3498, 0]
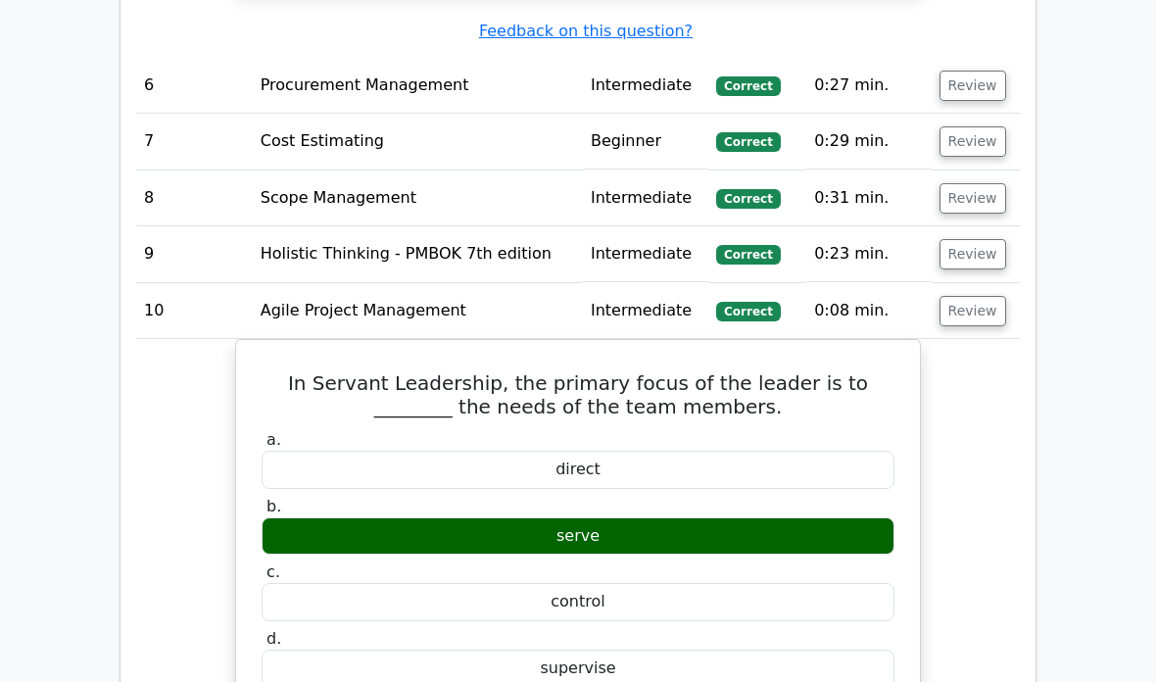
scroll to position [4223, 0]
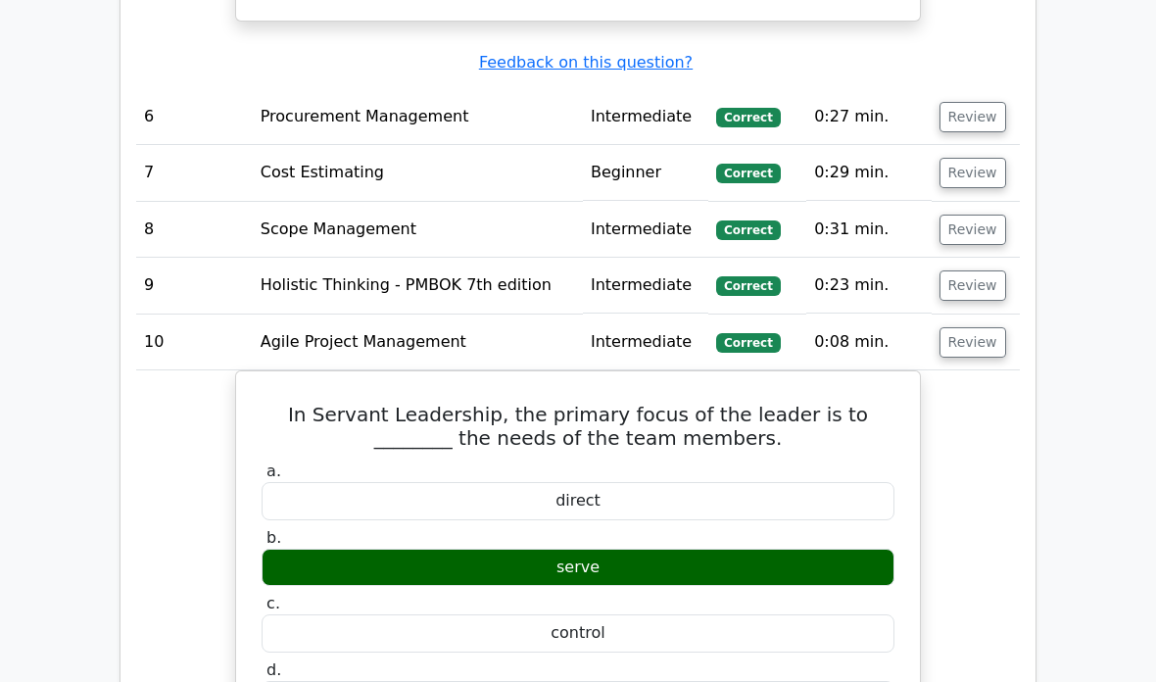
click at [977, 270] on button "Review" at bounding box center [973, 285] width 67 height 30
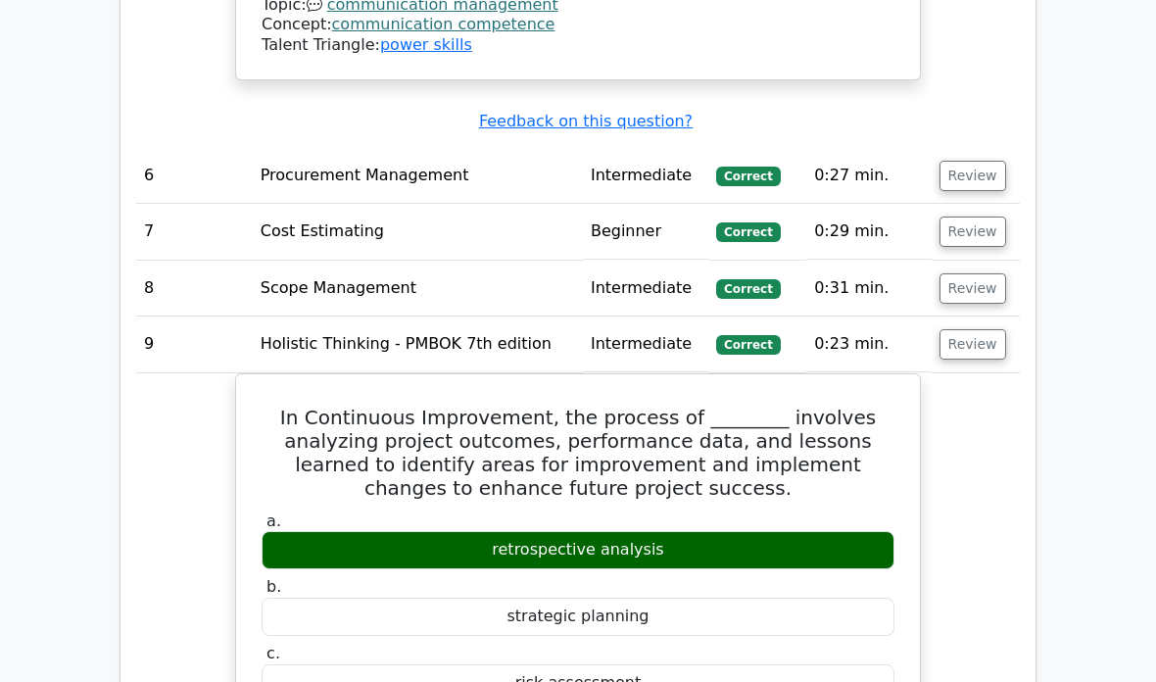
scroll to position [4122, 0]
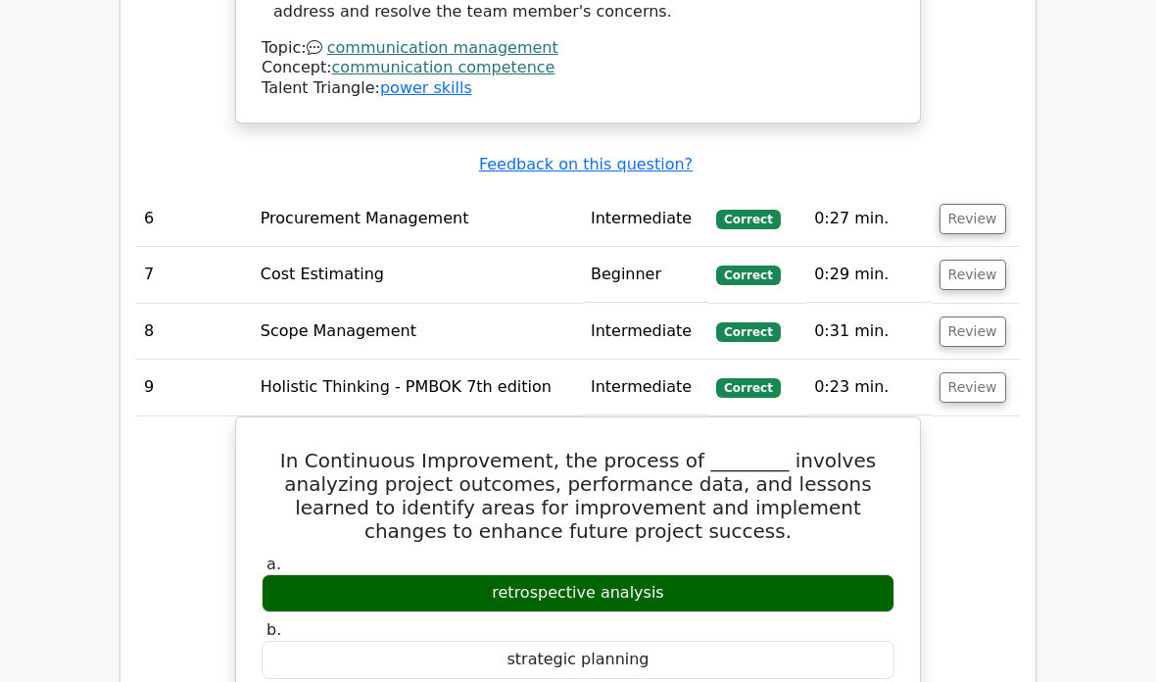
click at [975, 316] on button "Review" at bounding box center [973, 331] width 67 height 30
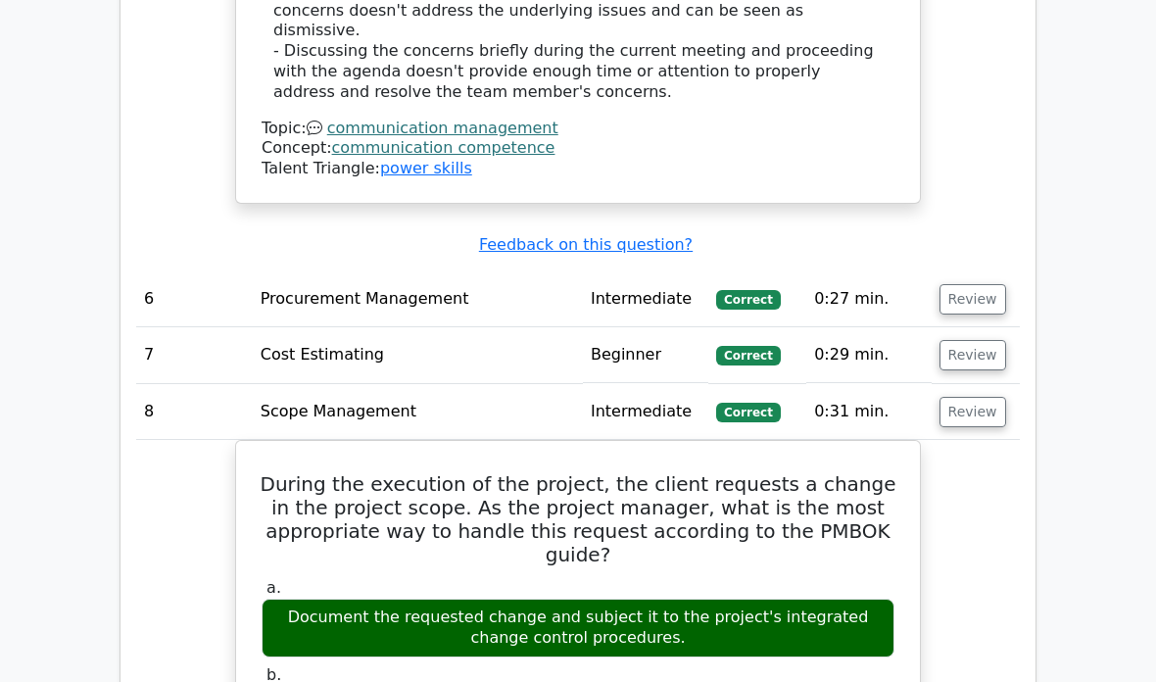
scroll to position [4029, 0]
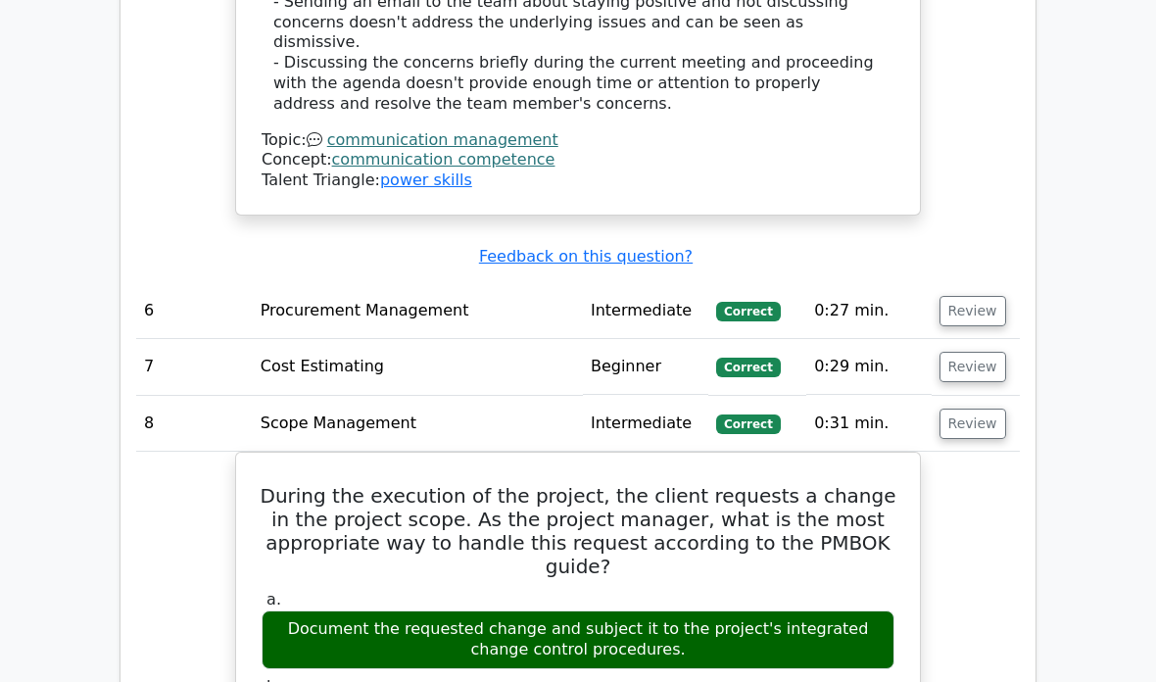
click at [973, 352] on button "Review" at bounding box center [973, 367] width 67 height 30
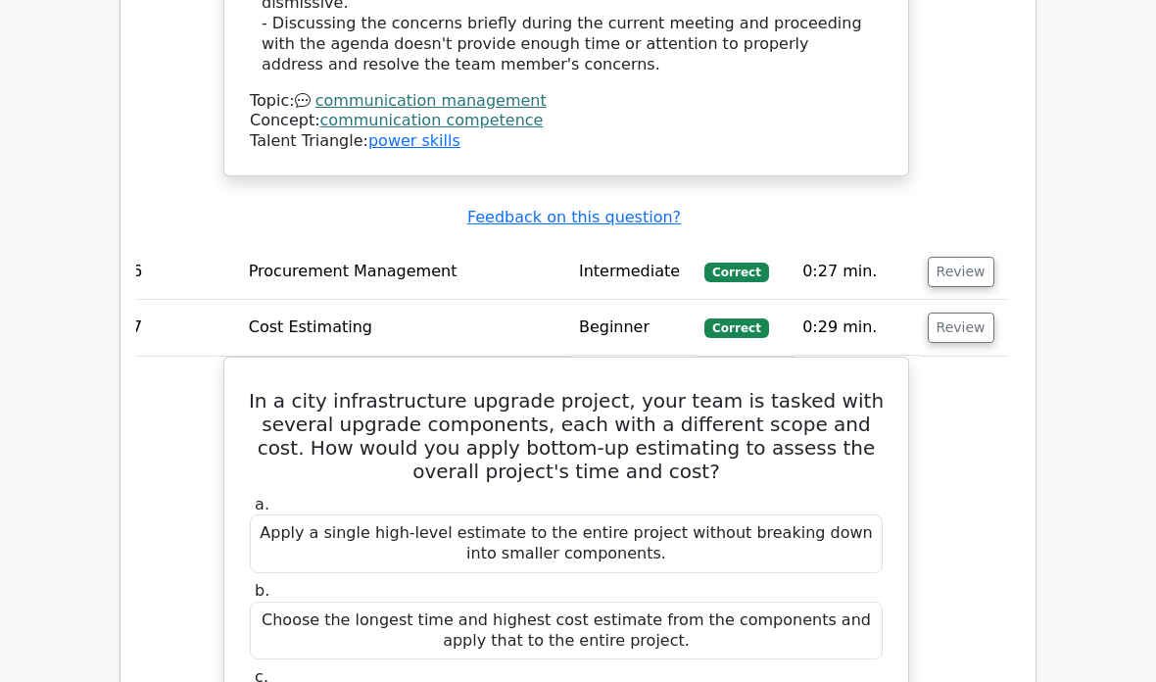
scroll to position [0, 12]
click at [949, 257] on button "Review" at bounding box center [961, 272] width 67 height 30
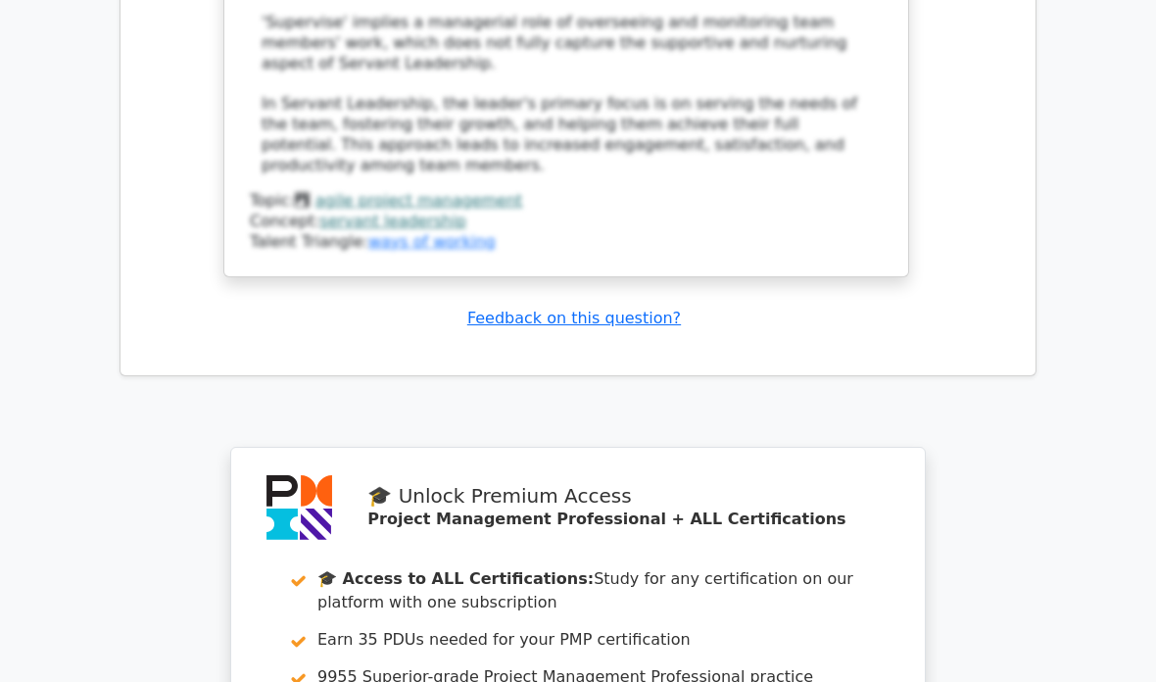
scroll to position [9660, 0]
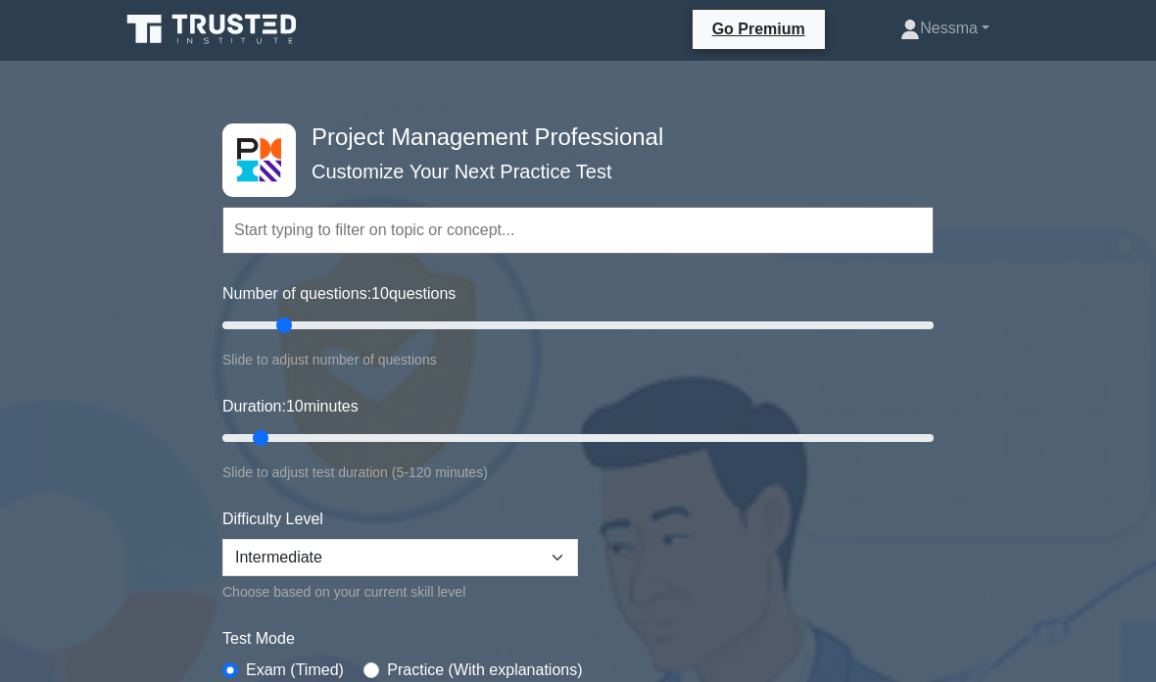
scroll to position [2, 0]
type input "200"
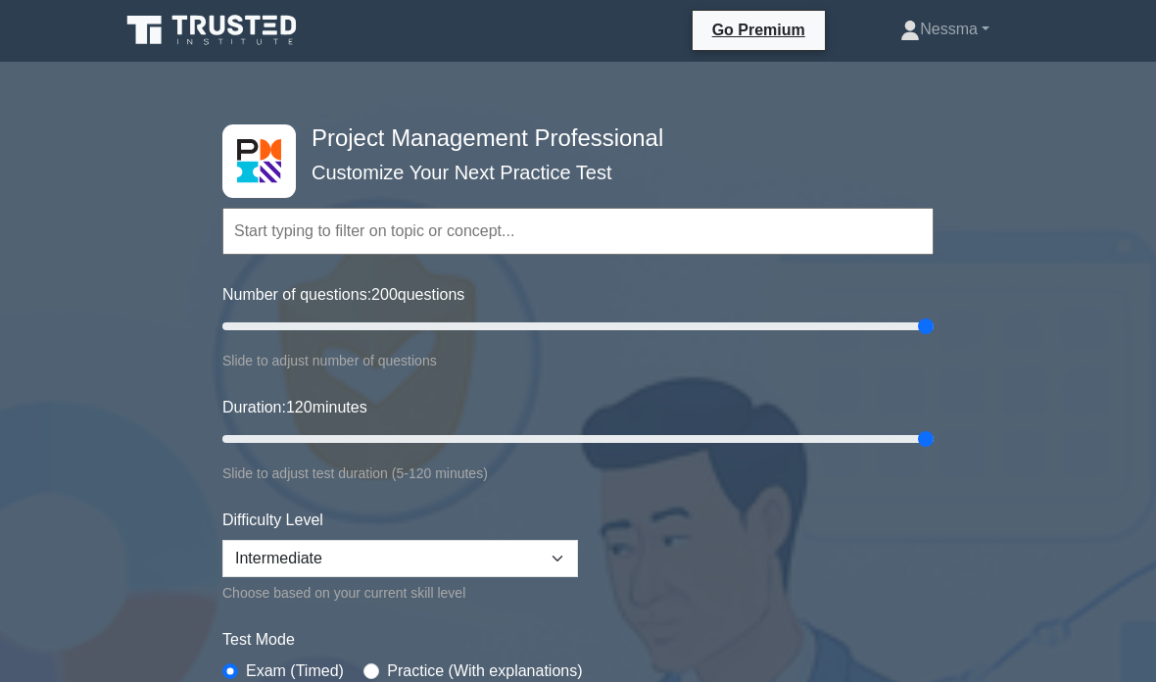
scroll to position [0, 0]
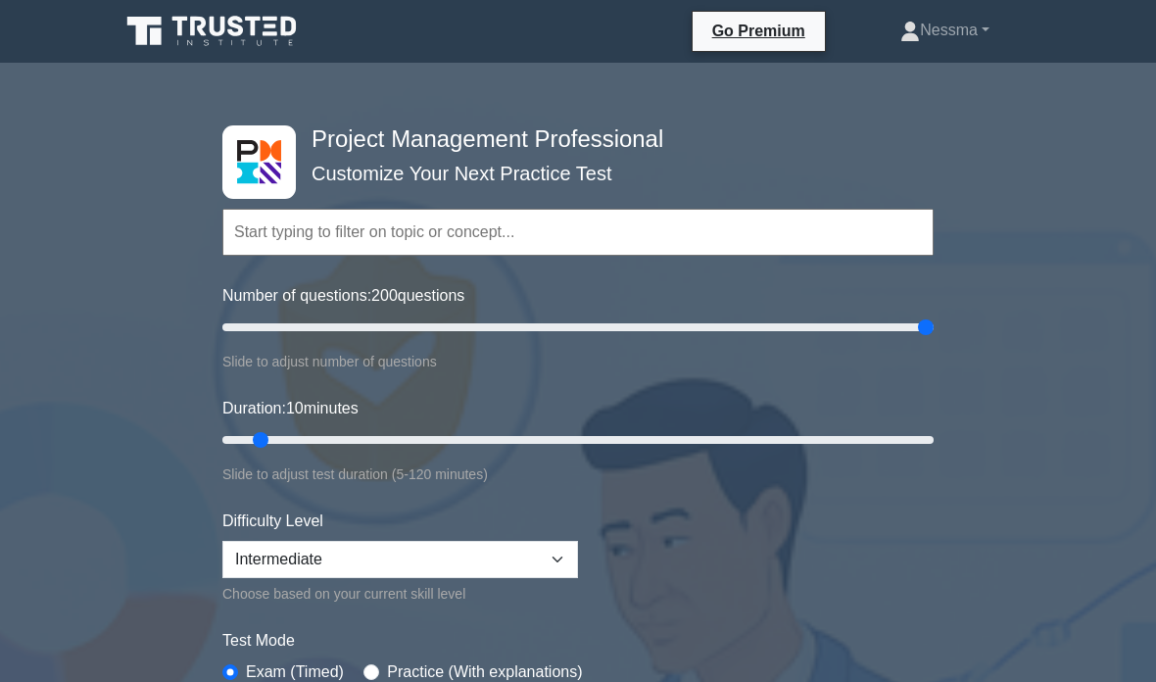
type input "10"
type input "15"
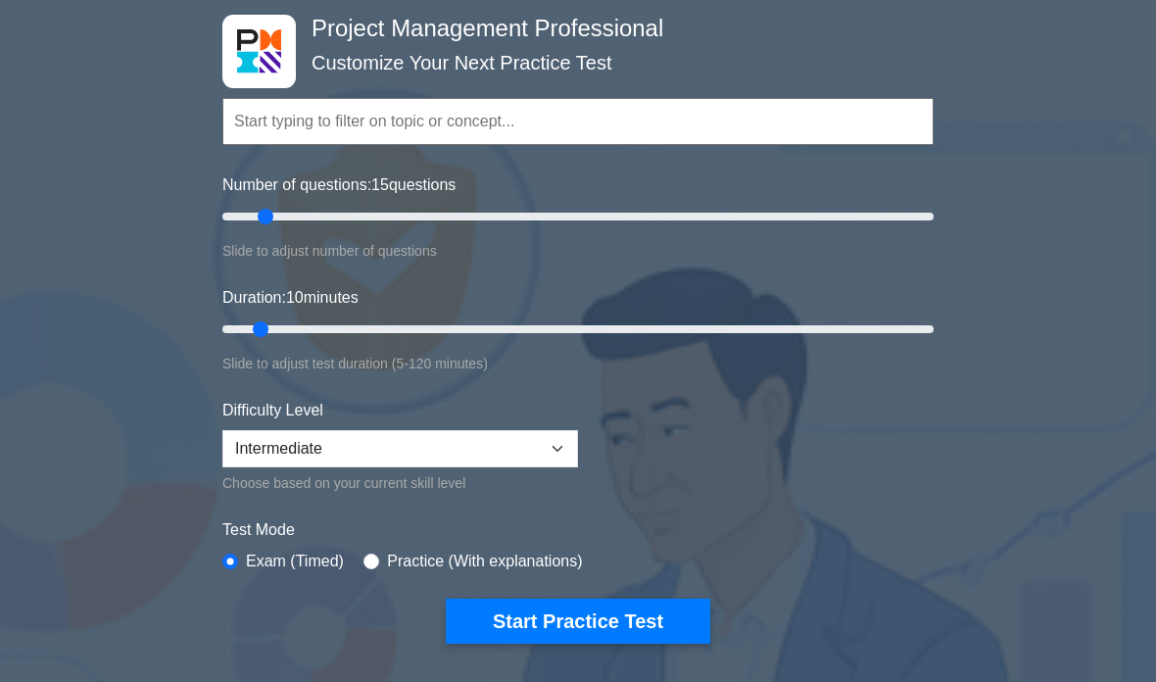
scroll to position [172, 0]
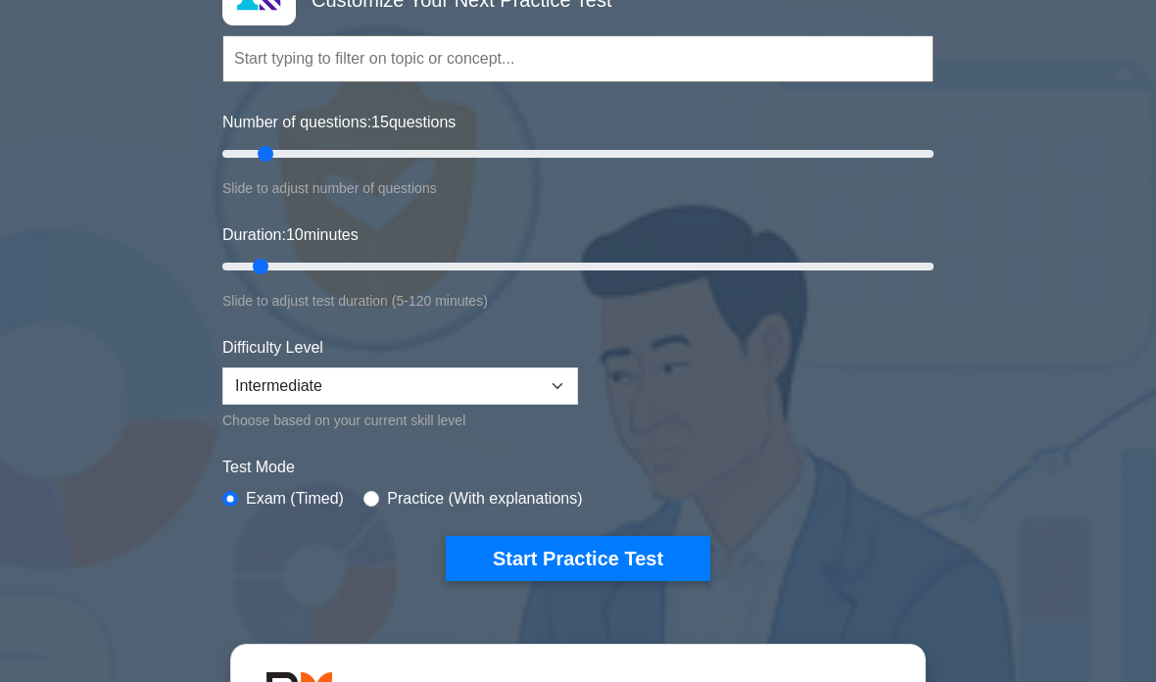
click at [625, 550] on button "Start Practice Test" at bounding box center [578, 559] width 265 height 45
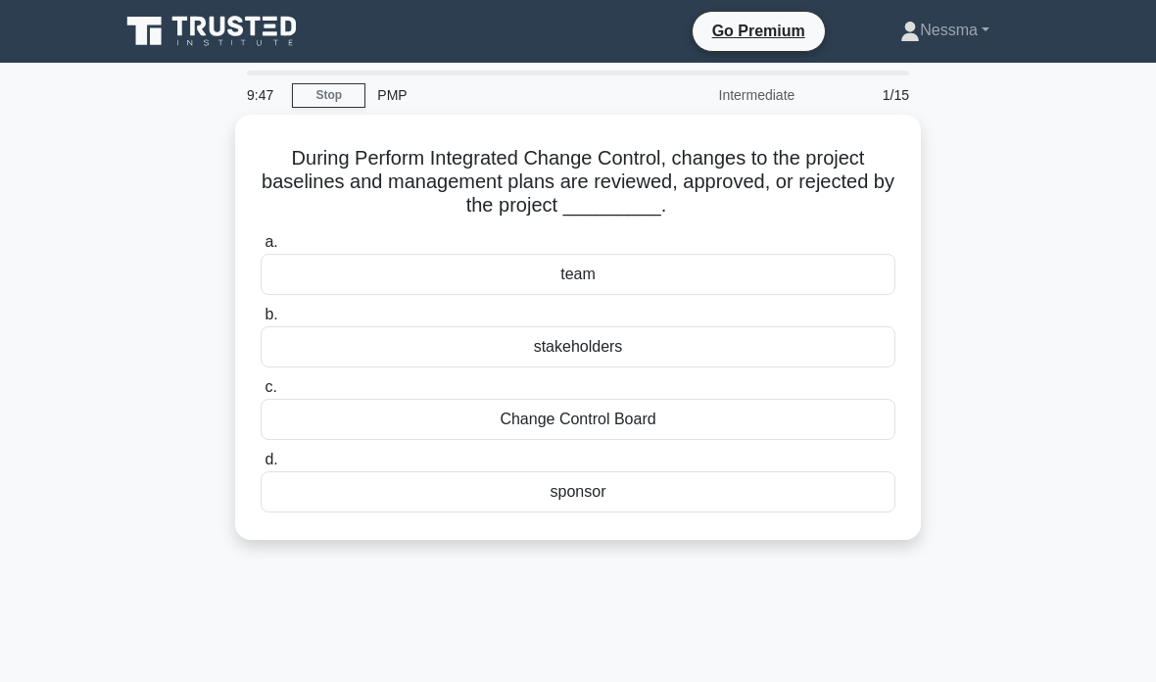
click at [673, 422] on div "Change Control Board" at bounding box center [578, 419] width 635 height 41
click at [261, 394] on input "c. Change Control Board" at bounding box center [261, 387] width 0 height 13
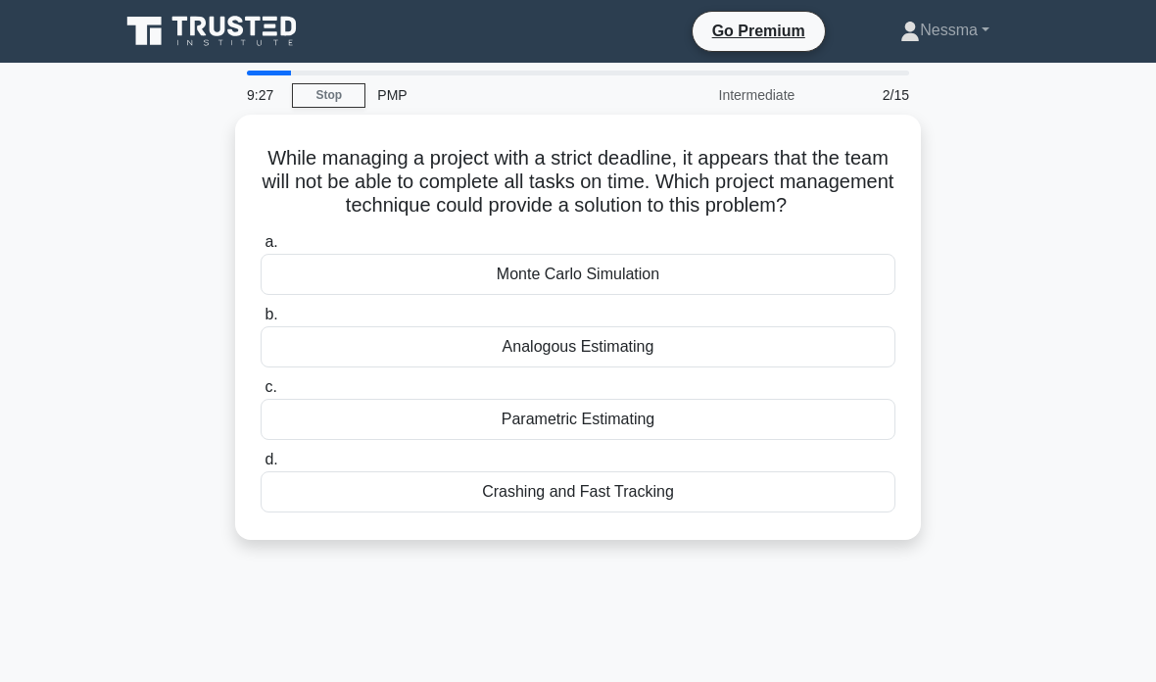
click at [627, 512] on div "Crashing and Fast Tracking" at bounding box center [578, 491] width 635 height 41
click at [261, 466] on input "d. Crashing and Fast Tracking" at bounding box center [261, 460] width 0 height 13
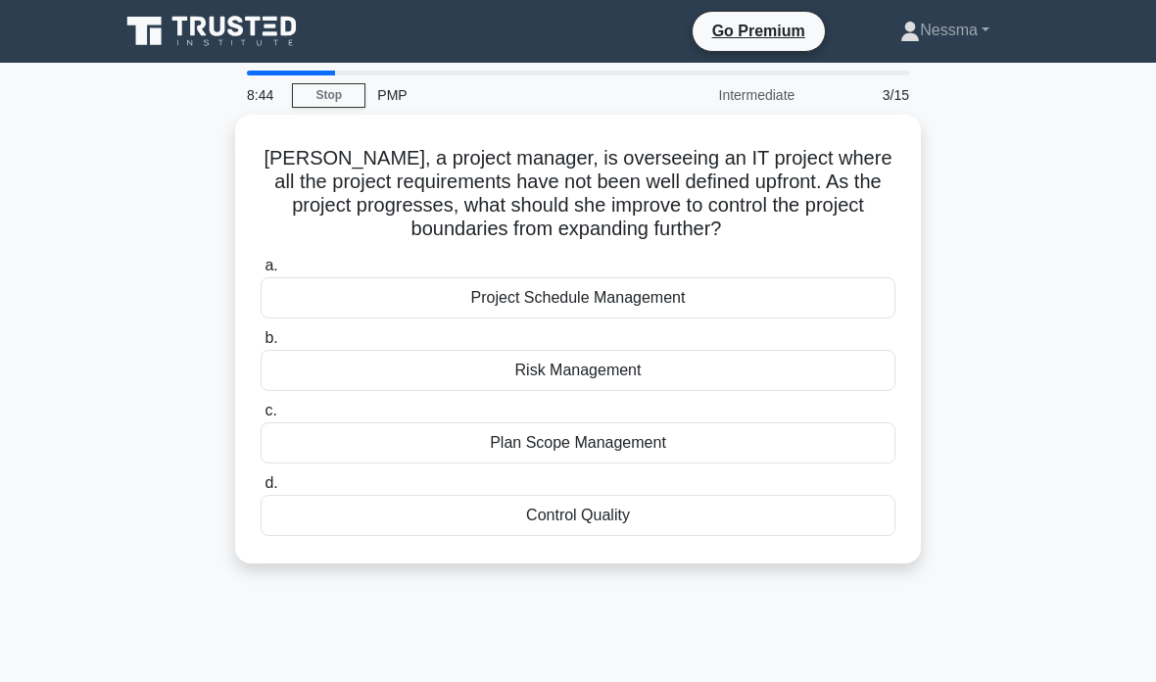
click at [655, 438] on div "Plan Scope Management" at bounding box center [578, 442] width 635 height 41
click at [261, 417] on input "c. Plan Scope Management" at bounding box center [261, 411] width 0 height 13
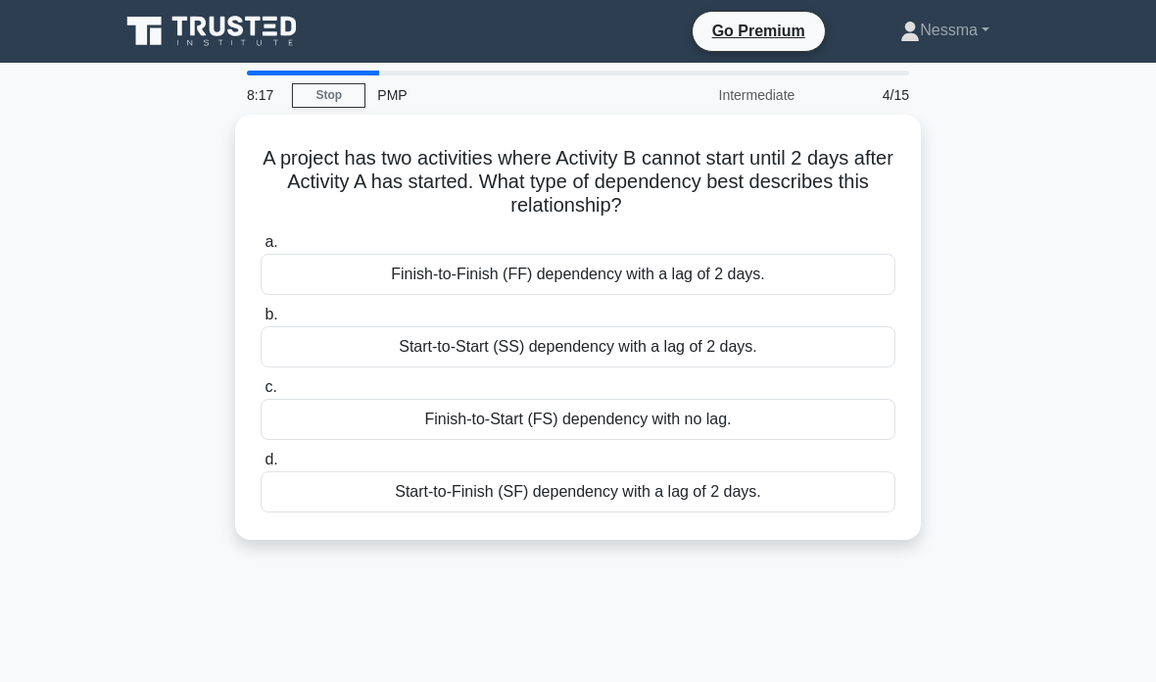
click at [799, 336] on div "Start-to-Start (SS) dependency with a lag of 2 days." at bounding box center [578, 346] width 635 height 41
click at [261, 321] on input "b. Start-to-Start (SS) dependency with a lag of 2 days." at bounding box center [261, 315] width 0 height 13
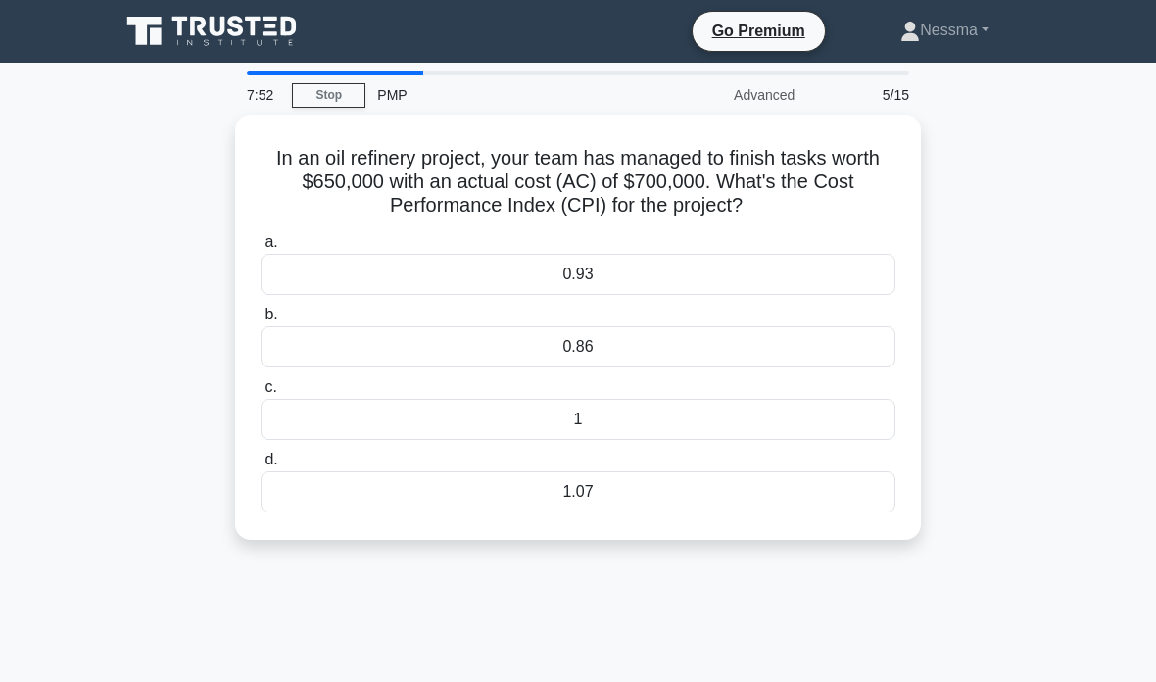
click at [579, 266] on div "0.93" at bounding box center [578, 274] width 635 height 41
click at [261, 249] on input "a. 0.93" at bounding box center [261, 242] width 0 height 13
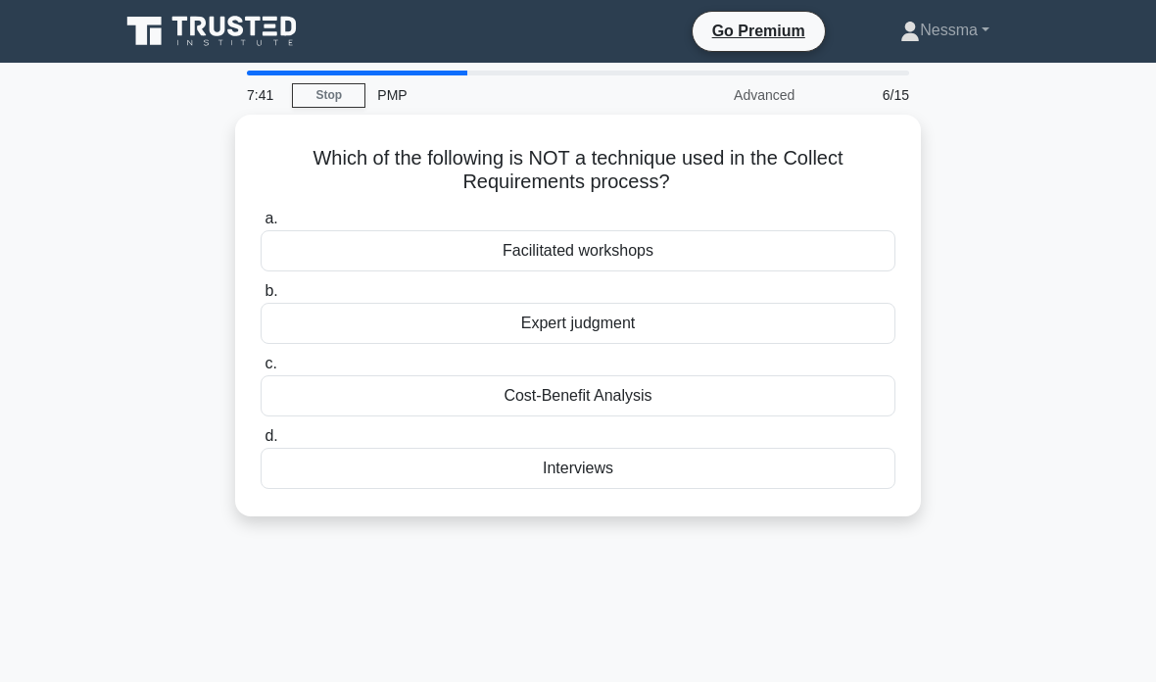
click at [669, 386] on div "Cost-Benefit Analysis" at bounding box center [578, 395] width 635 height 41
click at [261, 370] on input "c. Cost-Benefit Analysis" at bounding box center [261, 364] width 0 height 13
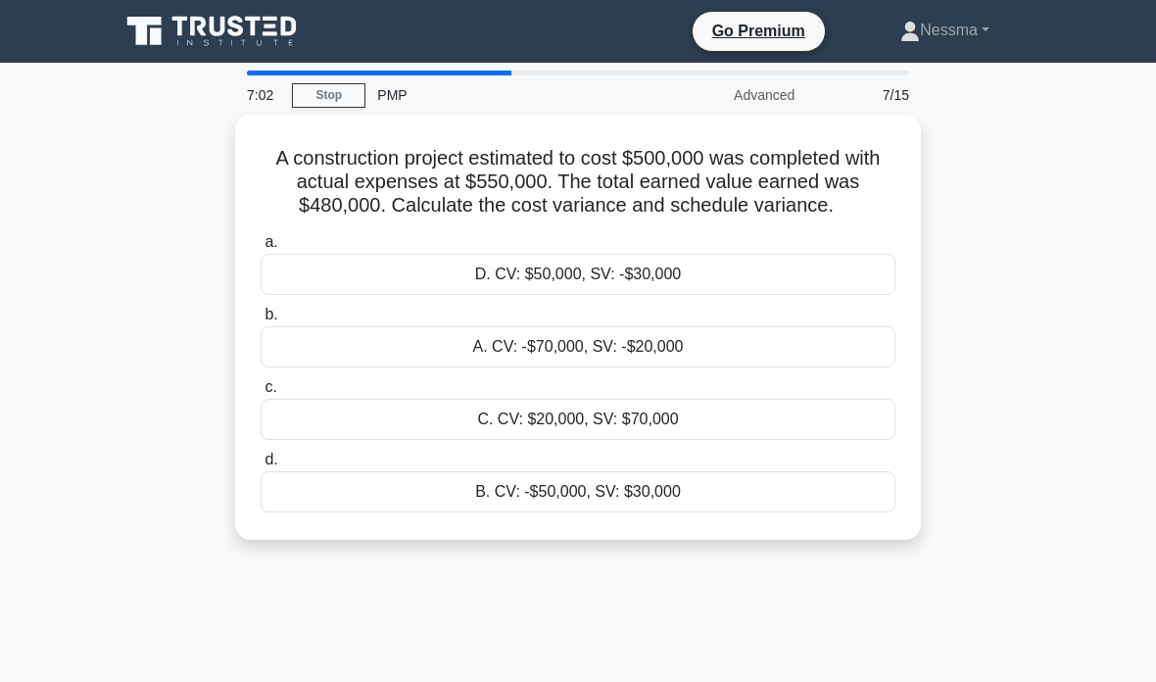
click at [656, 362] on div "A. CV: -$70,000, SV: -$20,000" at bounding box center [578, 346] width 635 height 41
click at [261, 321] on input "b. A. CV: -$70,000, SV: -$20,000" at bounding box center [261, 315] width 0 height 13
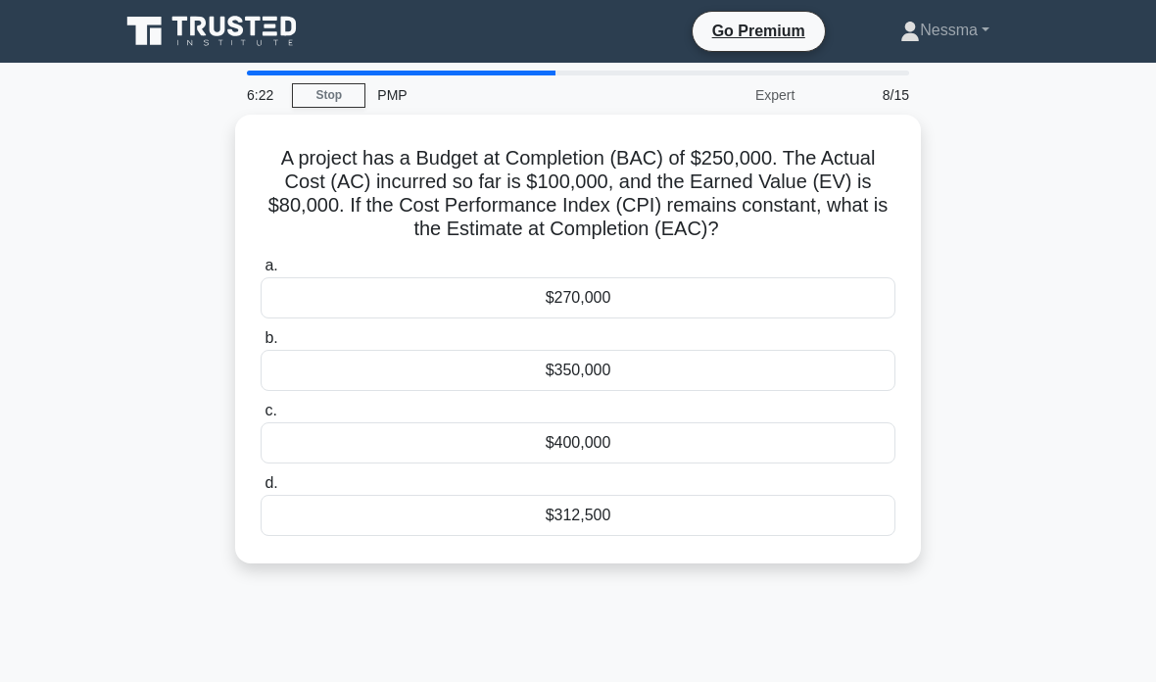
click at [603, 506] on div "$312,500" at bounding box center [578, 515] width 635 height 41
click at [261, 490] on input "d. $312,500" at bounding box center [261, 483] width 0 height 13
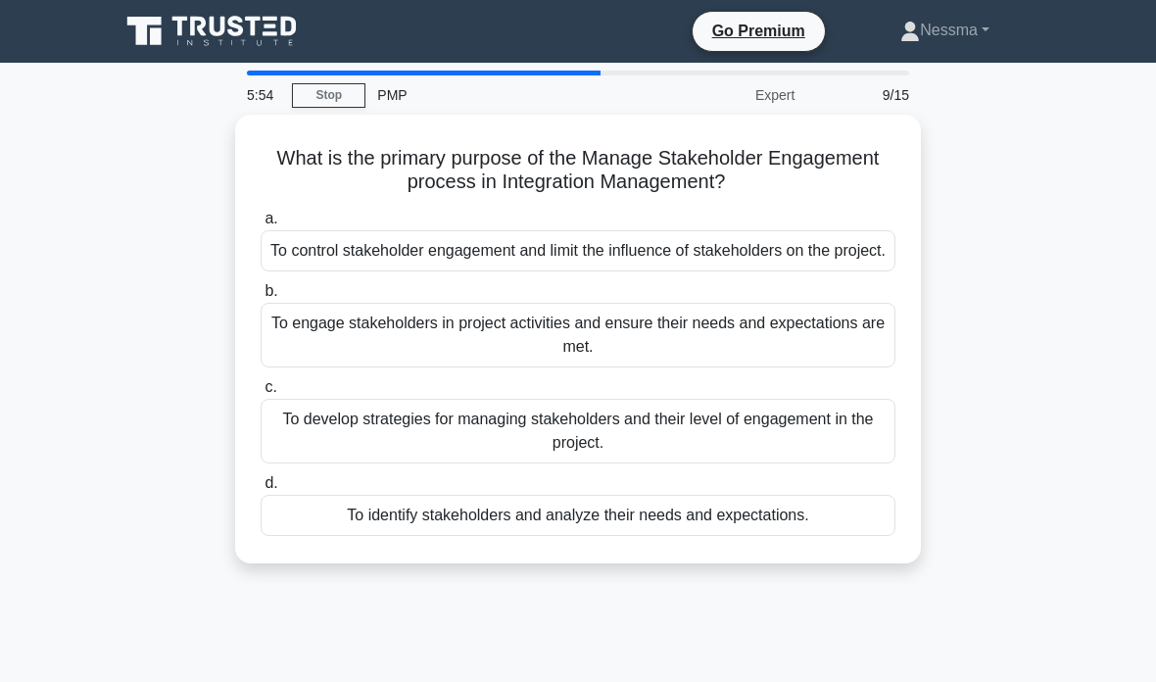
click at [811, 359] on div "To engage stakeholders in project activities and ensure their needs and expecta…" at bounding box center [578, 335] width 635 height 65
click at [261, 298] on input "b. To engage stakeholders in project activities and ensure their needs and expe…" at bounding box center [261, 291] width 0 height 13
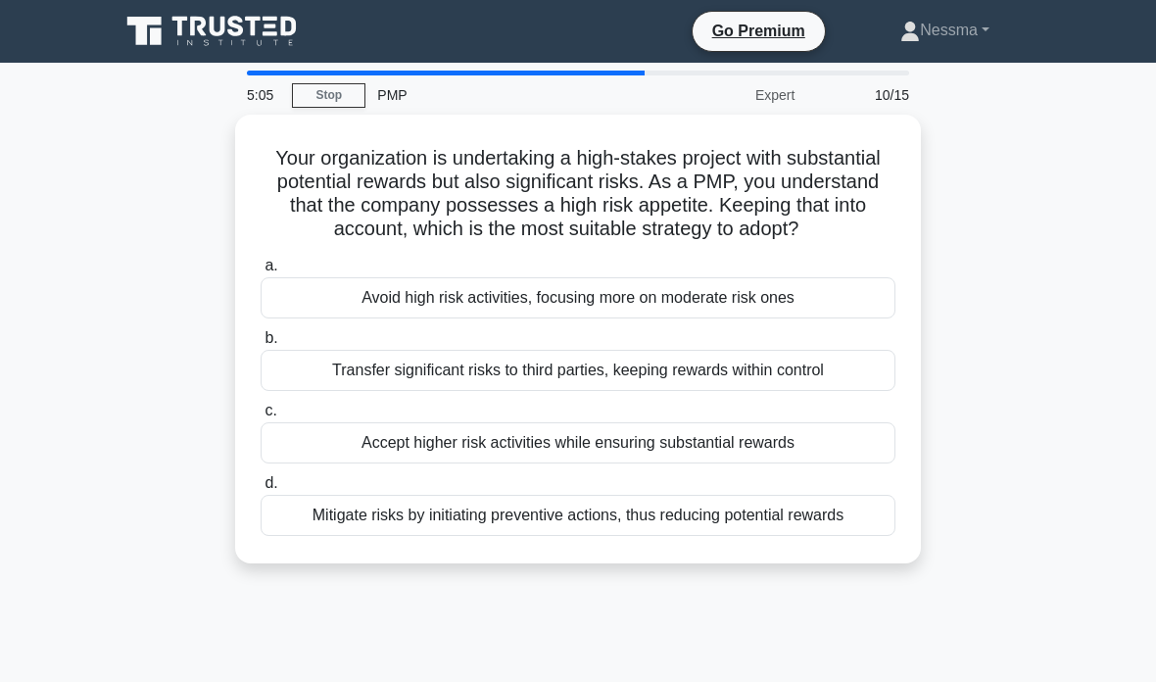
click at [779, 532] on div "Mitigate risks by initiating preventive actions, thus reducing potential rewards" at bounding box center [578, 515] width 635 height 41
click at [261, 490] on input "d. Mitigate risks by initiating preventive actions, thus reducing potential rew…" at bounding box center [261, 483] width 0 height 13
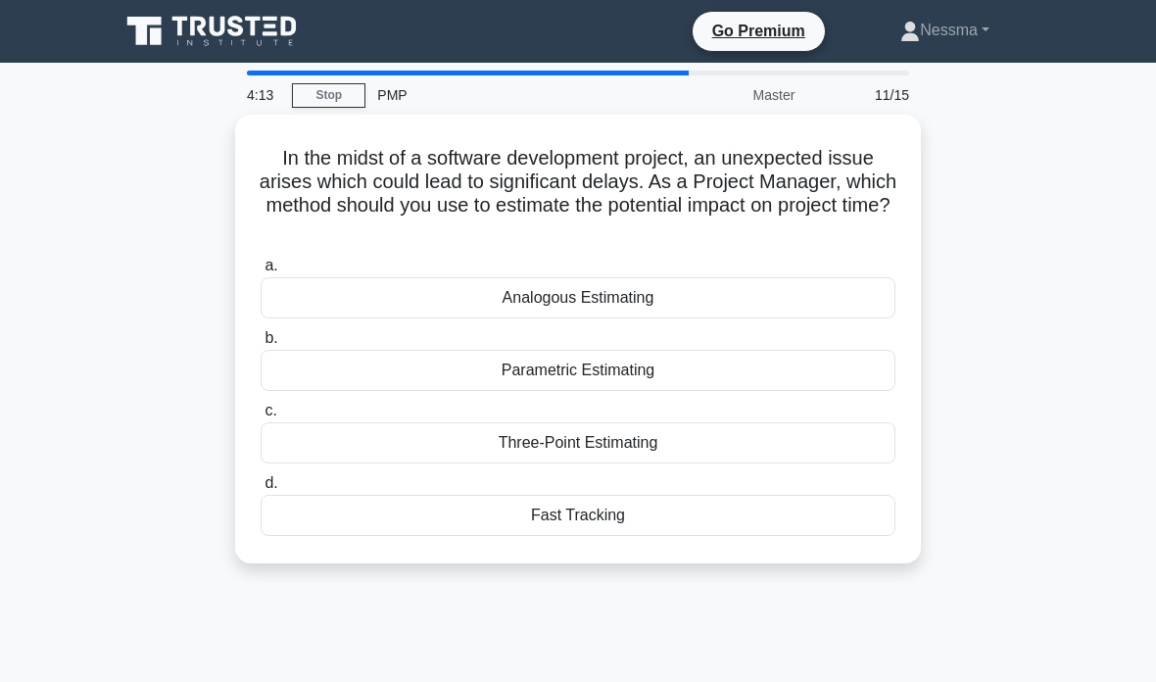
click at [360, 430] on div "Three-Point Estimating" at bounding box center [578, 442] width 635 height 41
click at [261, 417] on input "c. Three-Point Estimating" at bounding box center [261, 411] width 0 height 13
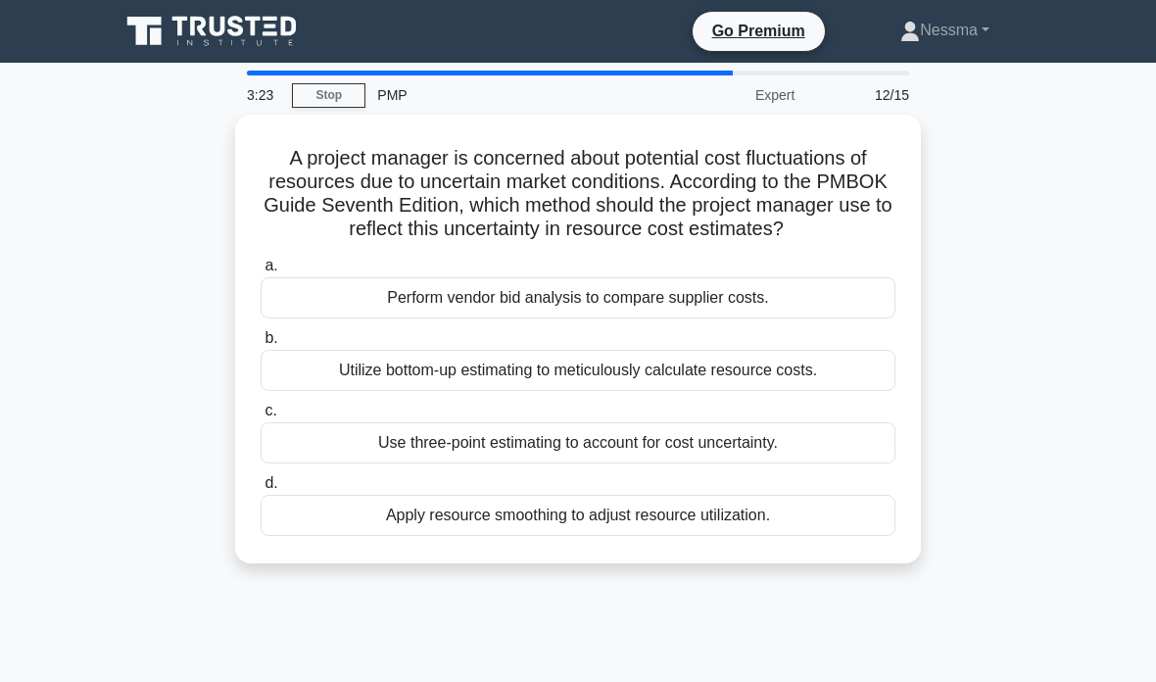
click at [391, 528] on div "Apply resource smoothing to adjust resource utilization." at bounding box center [578, 515] width 635 height 41
click at [261, 490] on input "d. Apply resource smoothing to adjust resource utilization." at bounding box center [261, 483] width 0 height 13
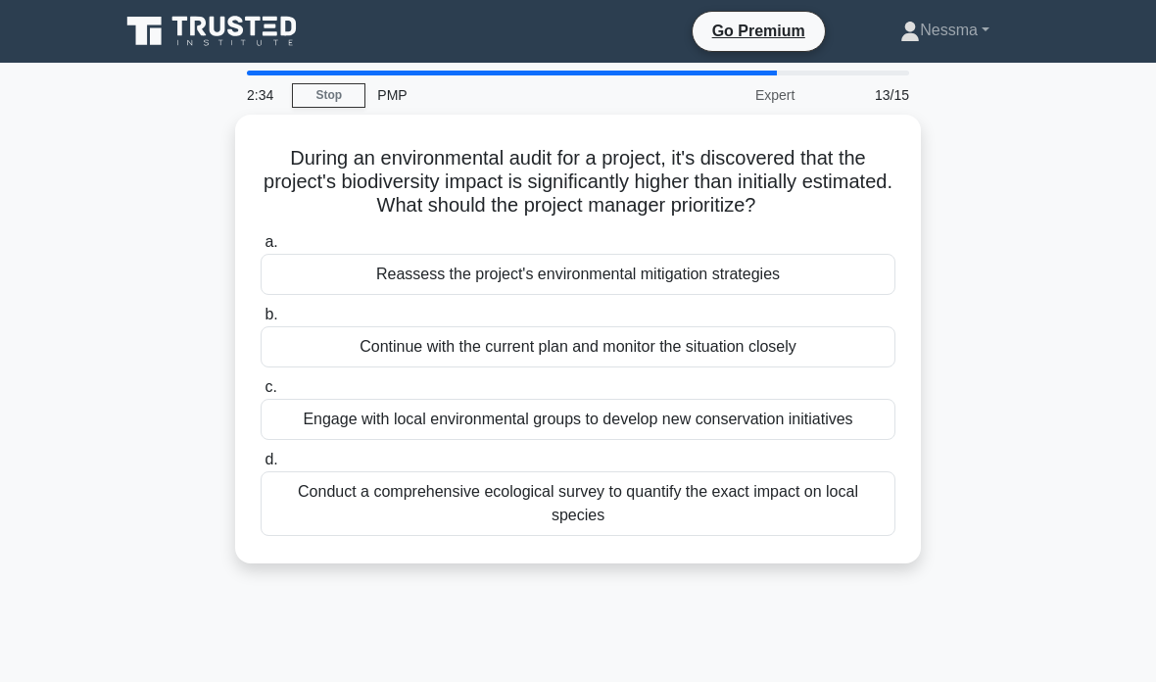
click at [779, 536] on div "Conduct a comprehensive ecological survey to quantify the exact impact on local…" at bounding box center [578, 503] width 635 height 65
click at [261, 466] on input "d. Conduct a comprehensive ecological survey to quantify the exact impact on lo…" at bounding box center [261, 460] width 0 height 13
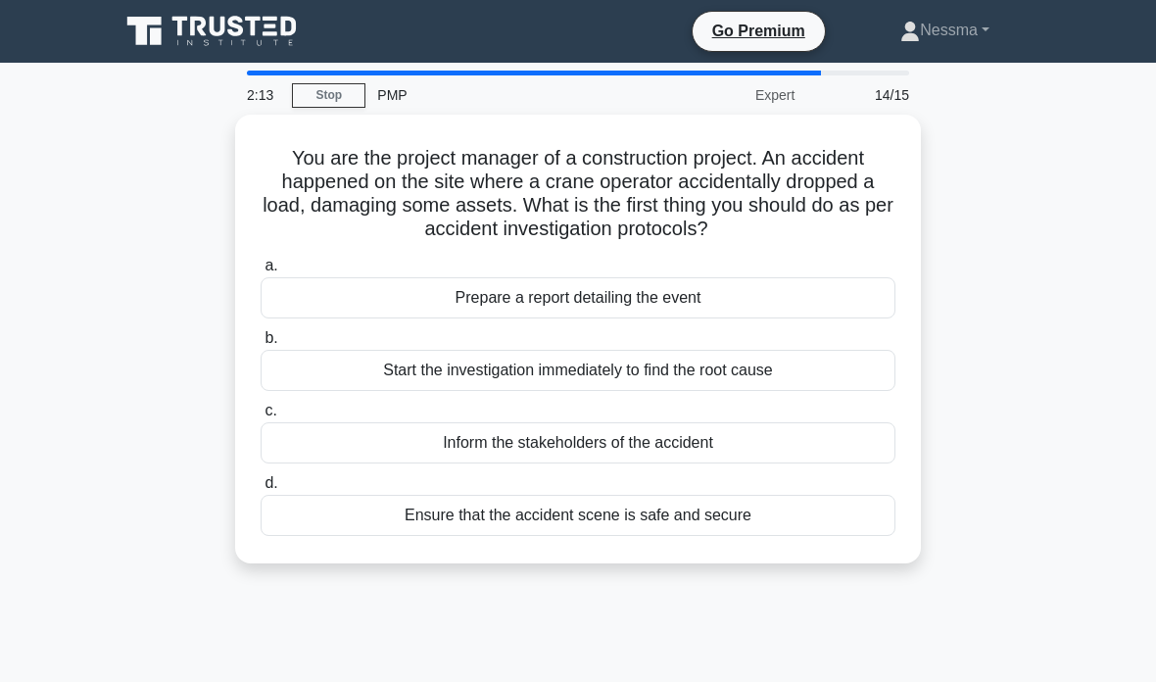
click at [347, 522] on div "Ensure that the accident scene is safe and secure" at bounding box center [578, 515] width 635 height 41
click at [261, 490] on input "d. Ensure that the accident scene is safe and secure" at bounding box center [261, 483] width 0 height 13
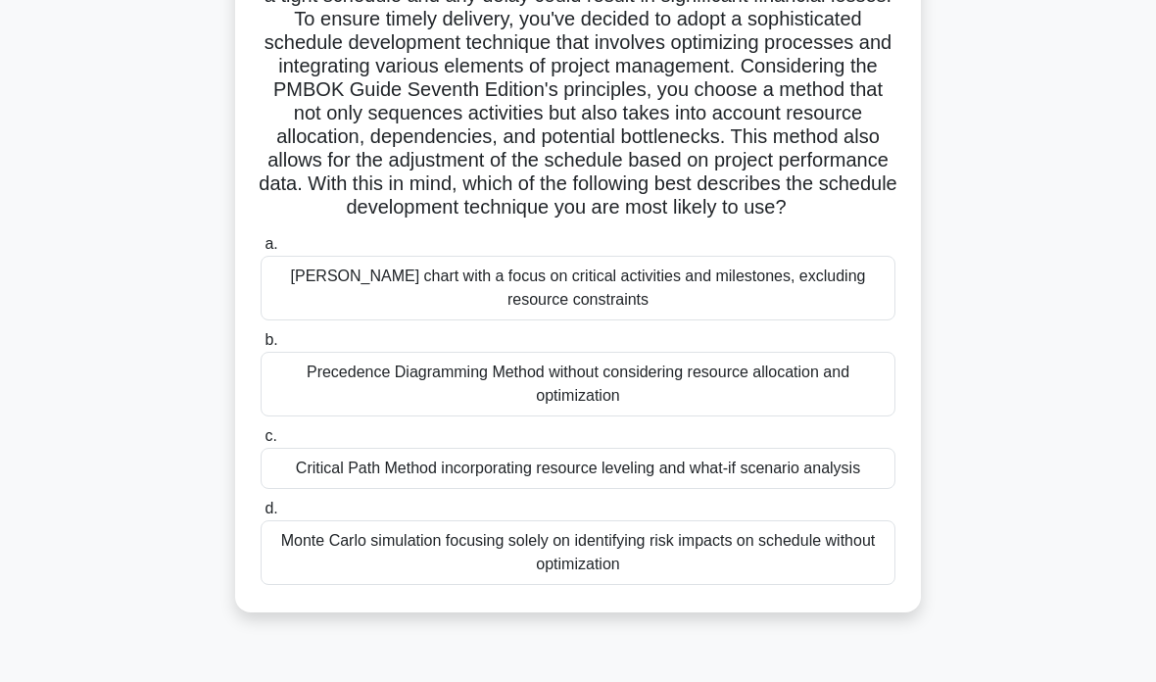
scroll to position [67, 0]
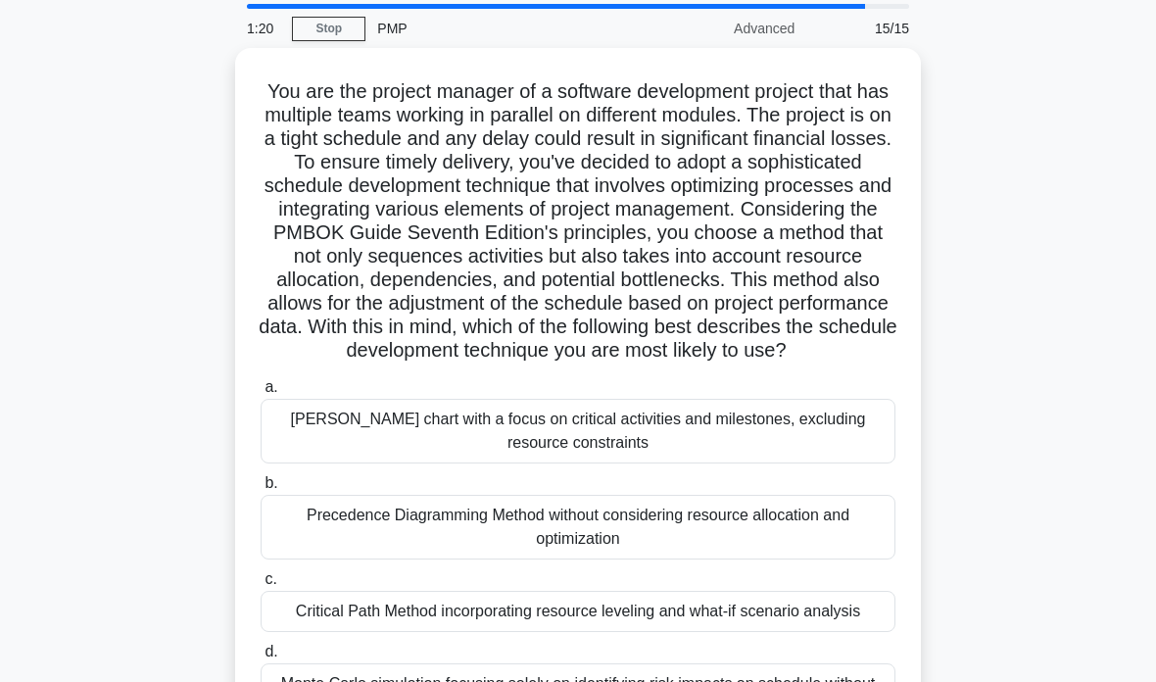
click at [321, 31] on link "Stop" at bounding box center [328, 29] width 73 height 24
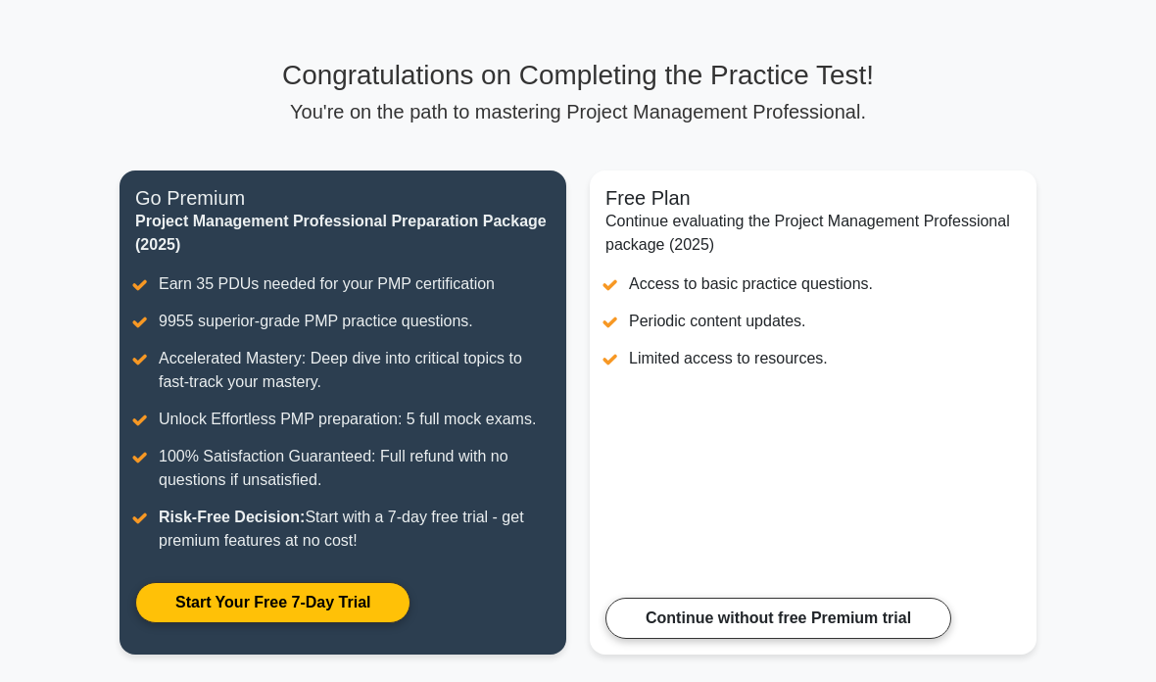
scroll to position [98, 0]
click at [813, 639] on link "Continue without free Premium trial" at bounding box center [778, 618] width 346 height 41
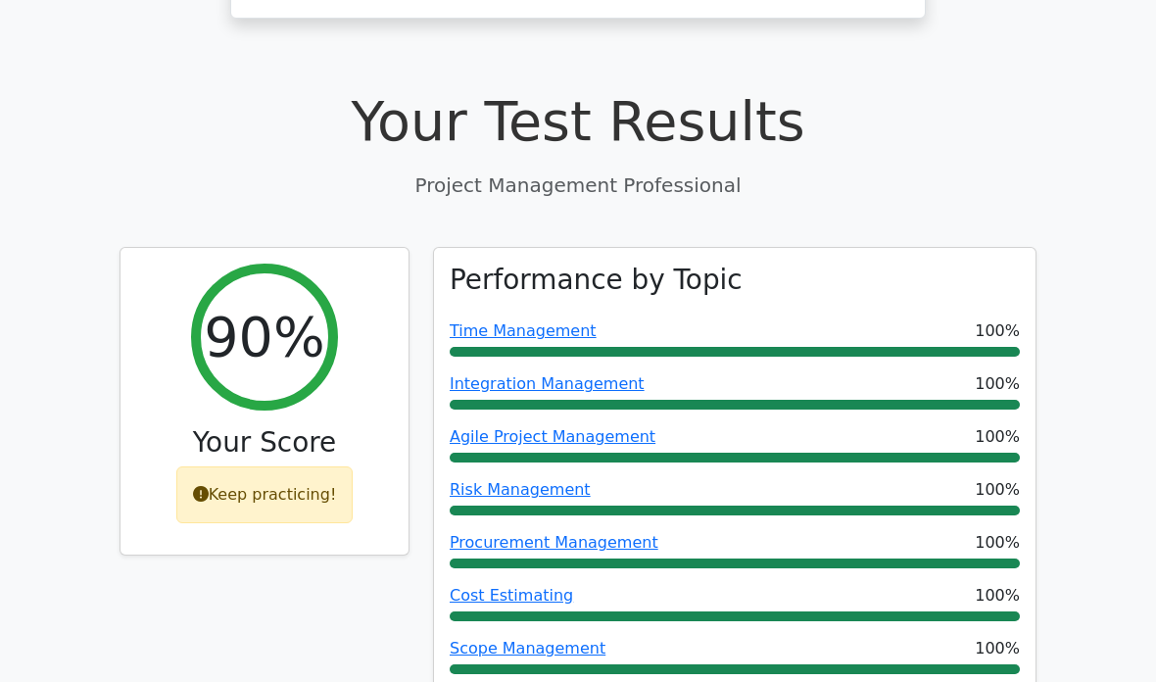
scroll to position [625, 0]
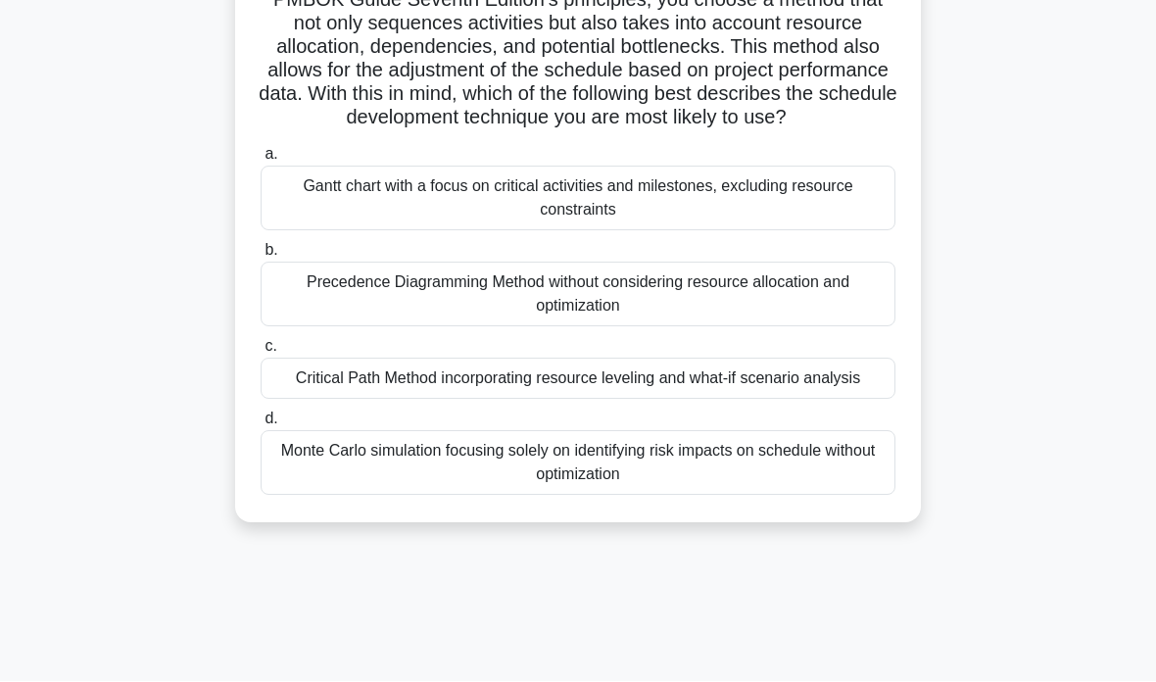
scroll to position [298, 0]
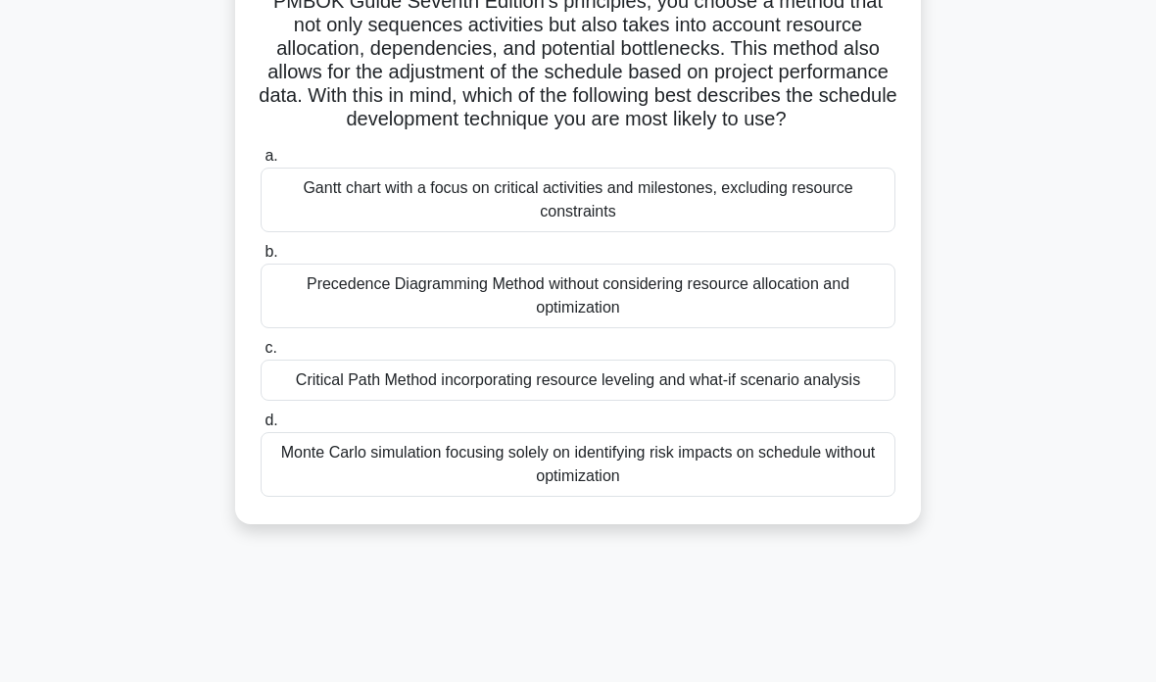
click at [798, 401] on div "Critical Path Method incorporating resource leveling and what-if scenario analy…" at bounding box center [578, 380] width 635 height 41
click at [261, 355] on input "c. Critical Path Method incorporating resource leveling and what-if scenario an…" at bounding box center [261, 348] width 0 height 13
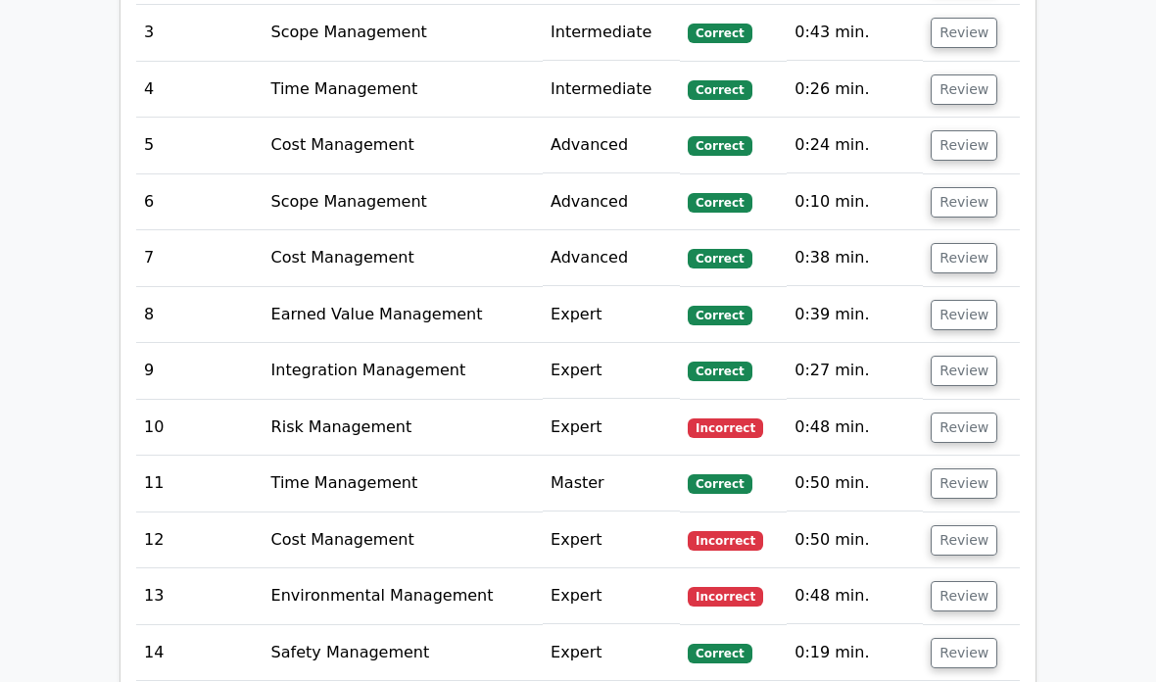
scroll to position [2787, 0]
click at [972, 412] on button "Review" at bounding box center [964, 427] width 67 height 30
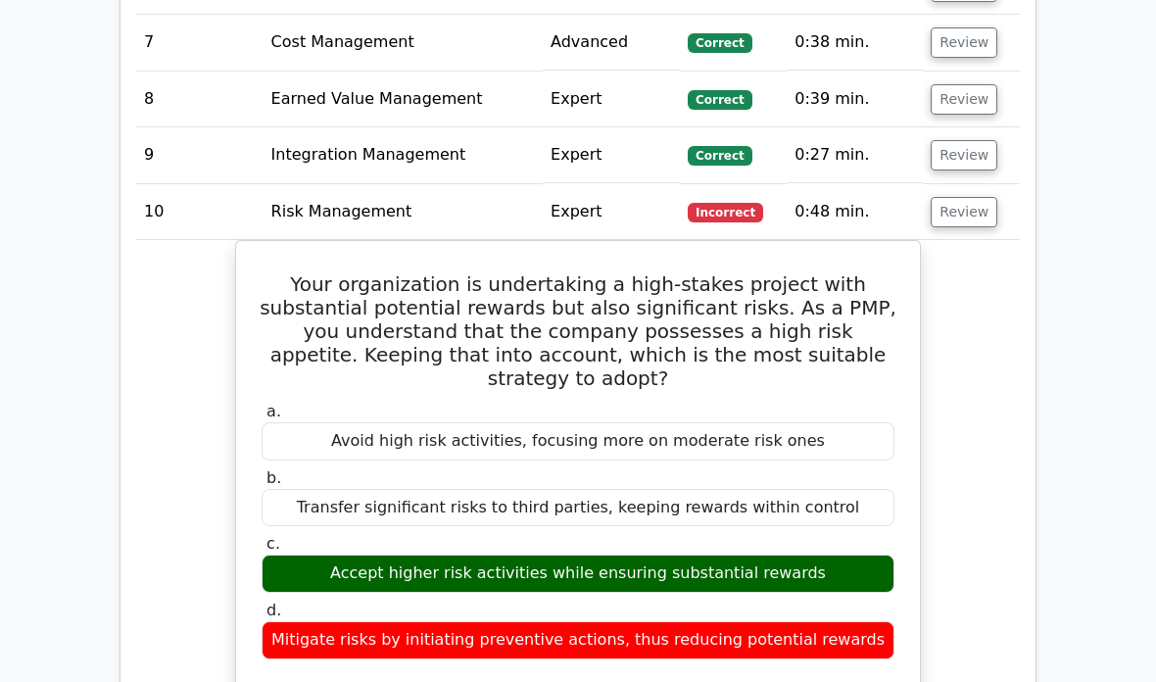
scroll to position [3028, 0]
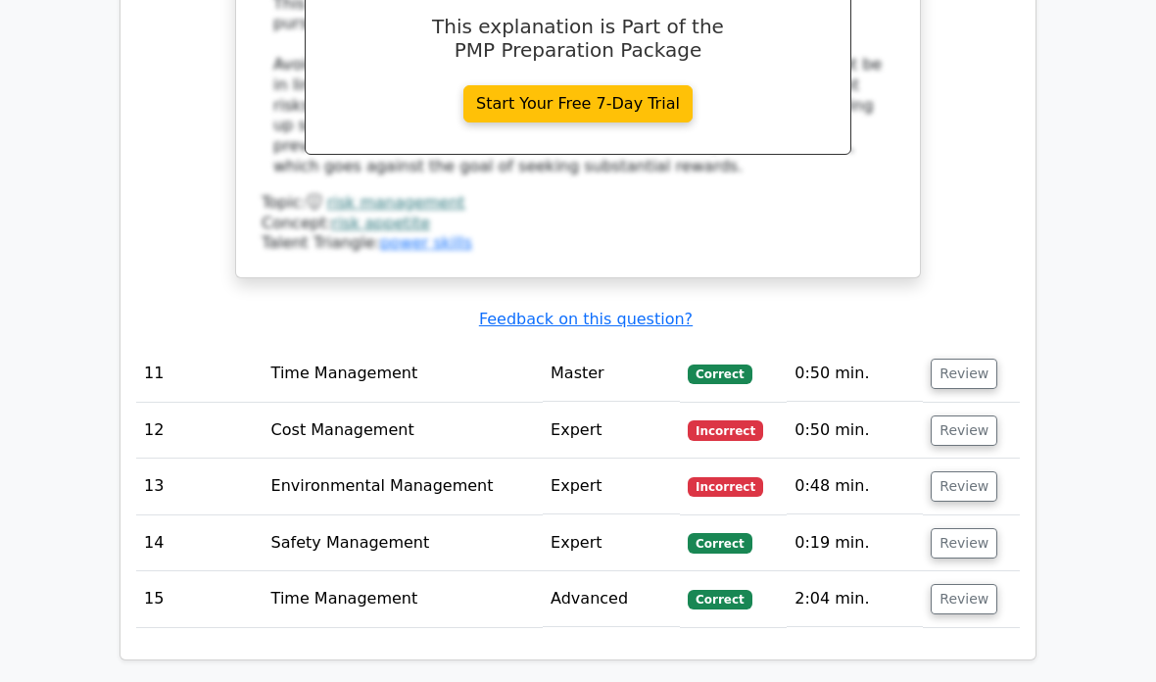
click at [962, 416] on button "Review" at bounding box center [964, 431] width 67 height 30
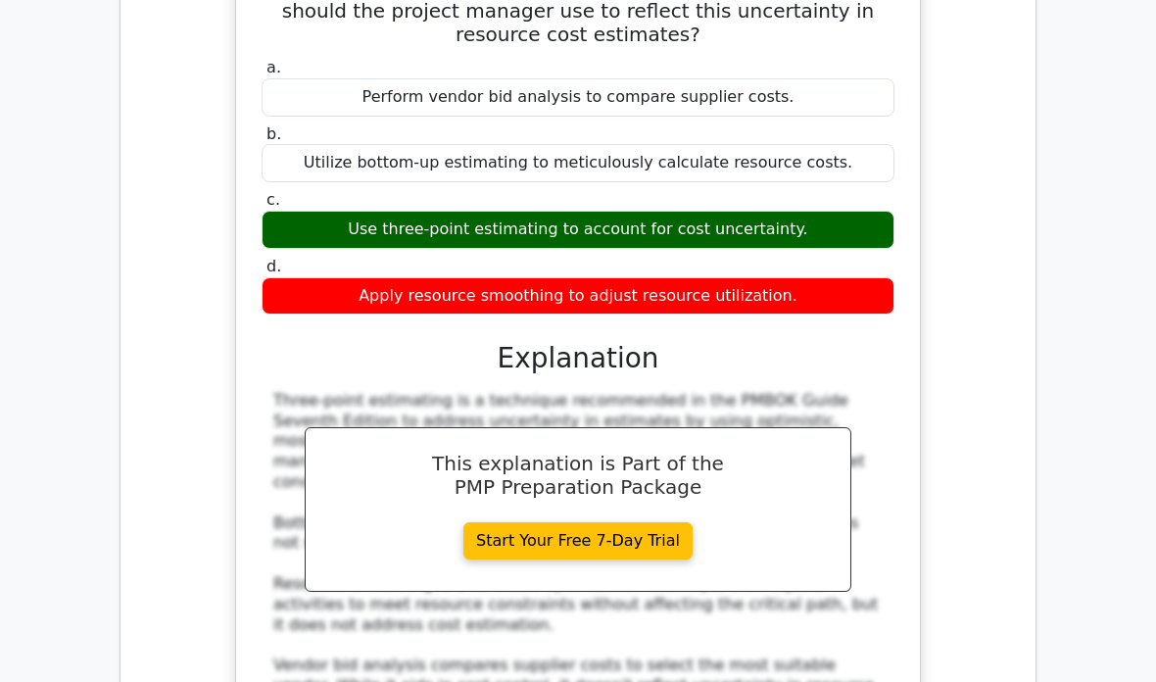
scroll to position [4347, 0]
click at [651, 522] on link "Start Your Free 7-Day Trial" at bounding box center [577, 540] width 229 height 37
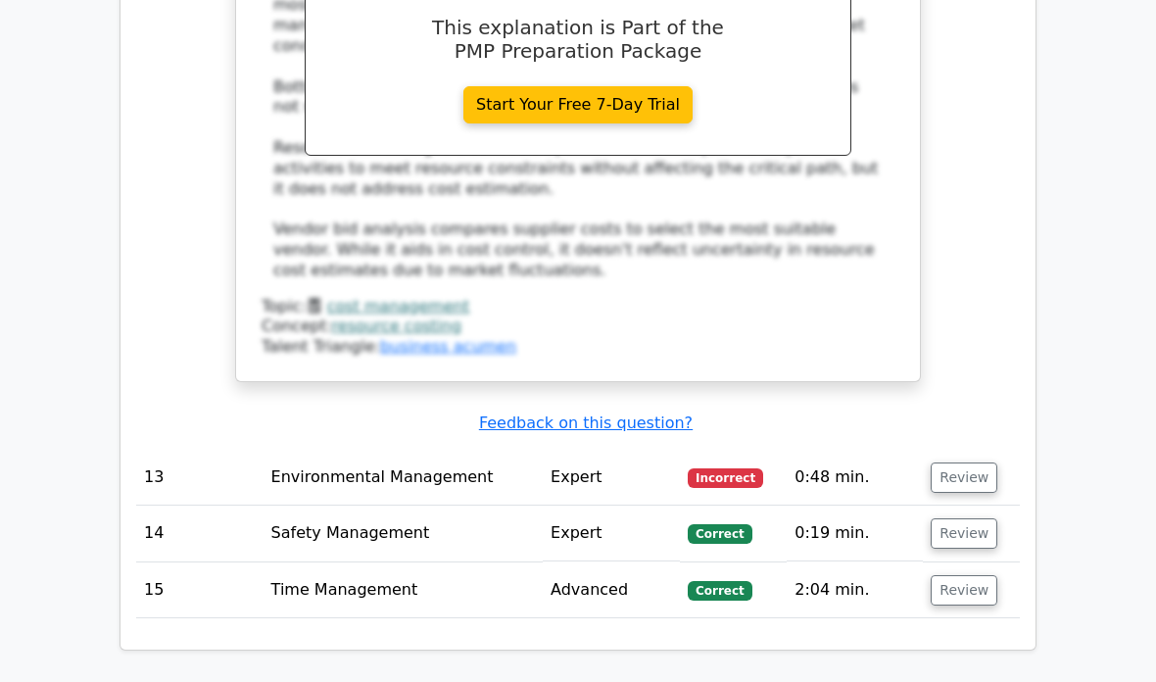
scroll to position [4783, 0]
click at [965, 462] on button "Review" at bounding box center [964, 477] width 67 height 30
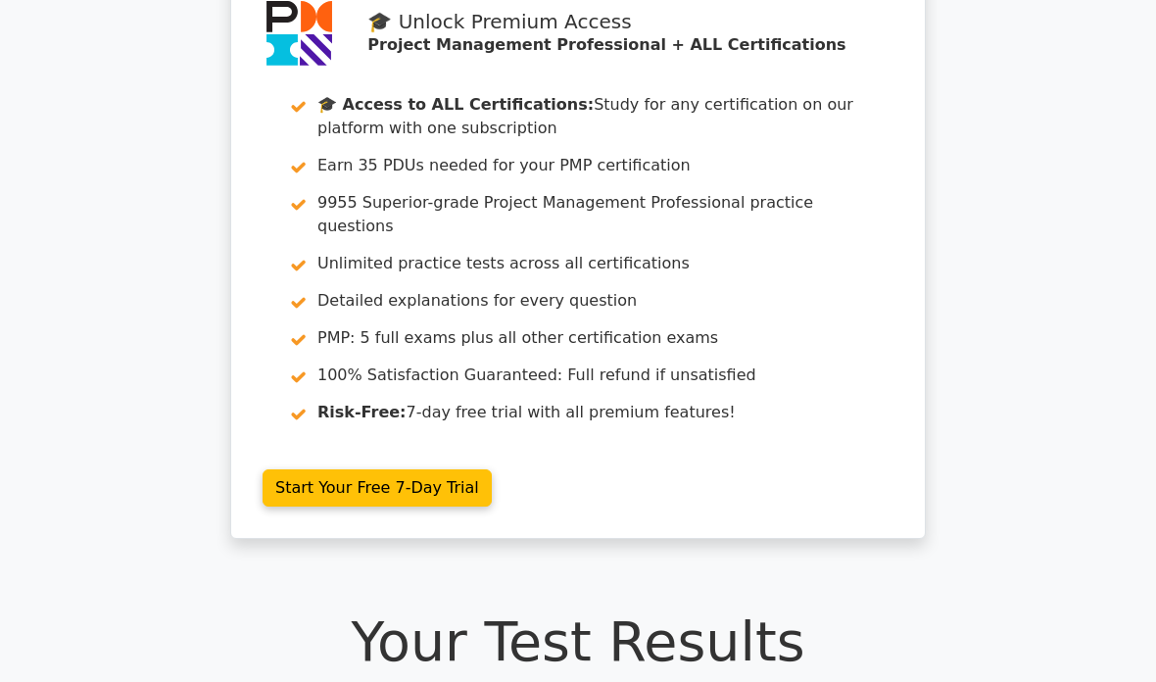
scroll to position [107, 0]
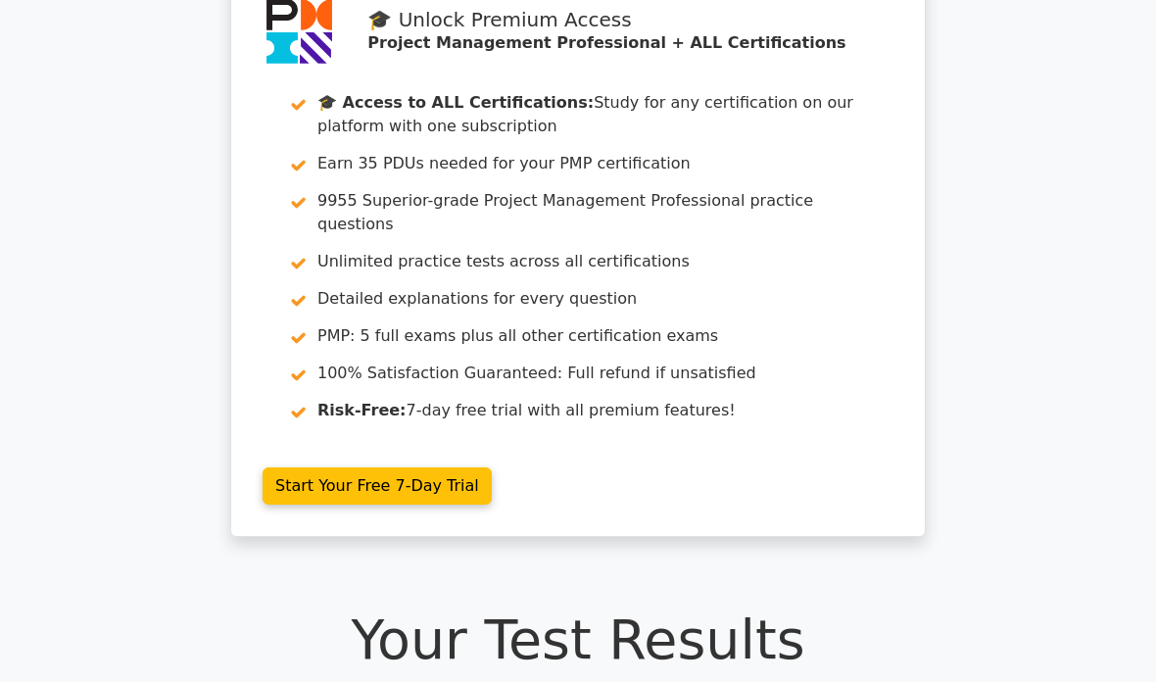
click at [383, 468] on link "Start Your Free 7-Day Trial" at bounding box center [377, 486] width 229 height 37
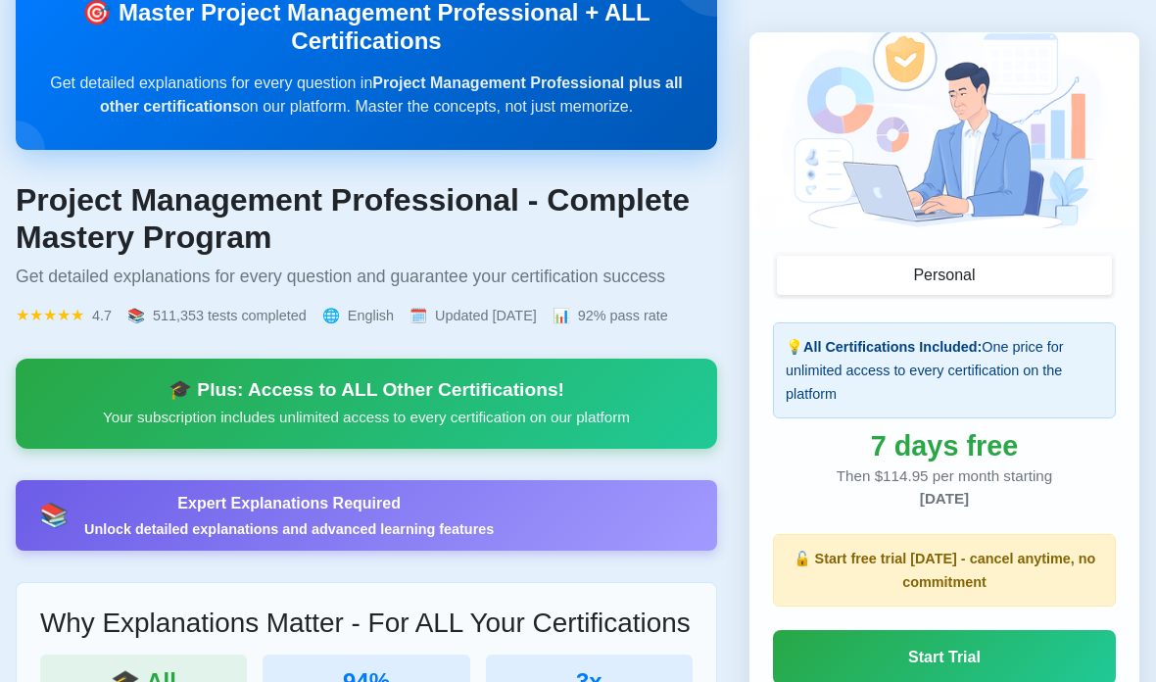
scroll to position [191, 0]
